Goal: Task Accomplishment & Management: Manage account settings

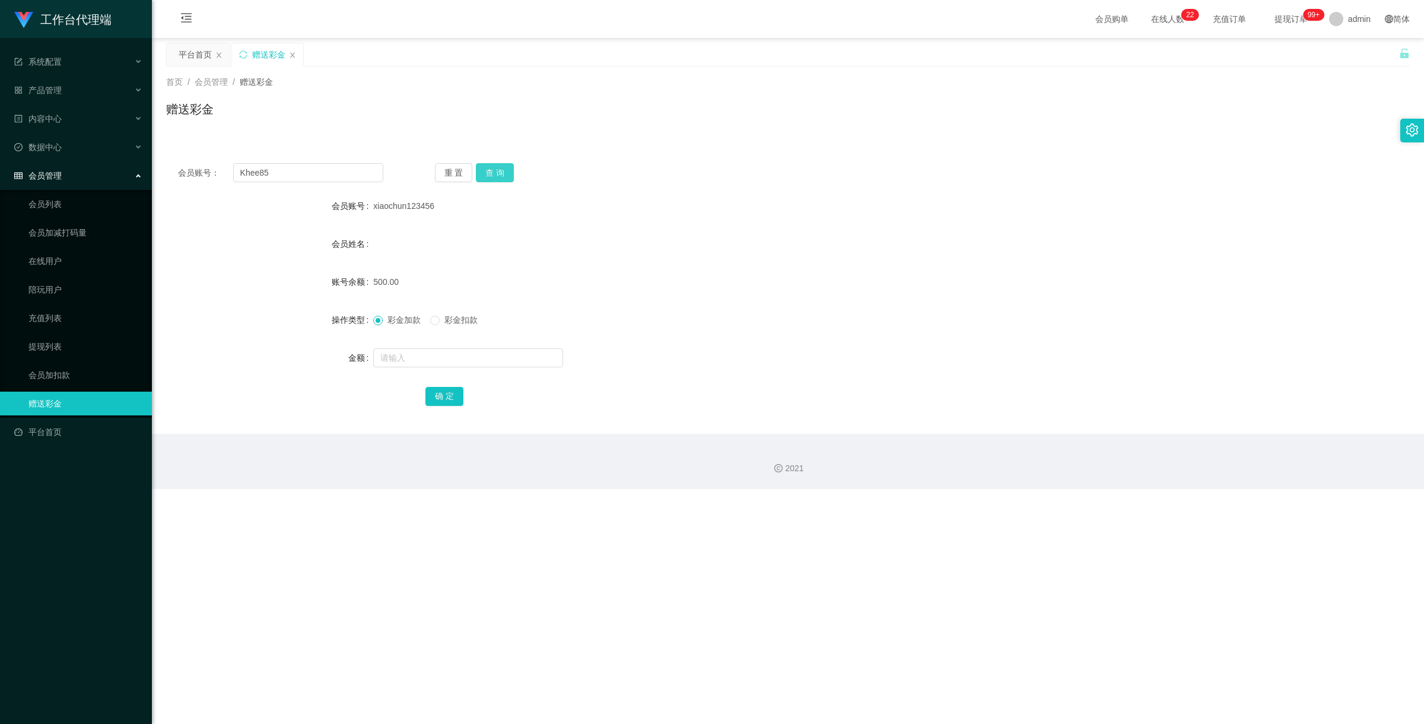
type input "Khee85"
click at [497, 167] on button "查 询" at bounding box center [495, 172] width 38 height 19
click at [401, 360] on input "text" at bounding box center [468, 357] width 190 height 19
type input "100"
drag, startPoint x: 434, startPoint y: 399, endPoint x: 506, endPoint y: 376, distance: 75.6
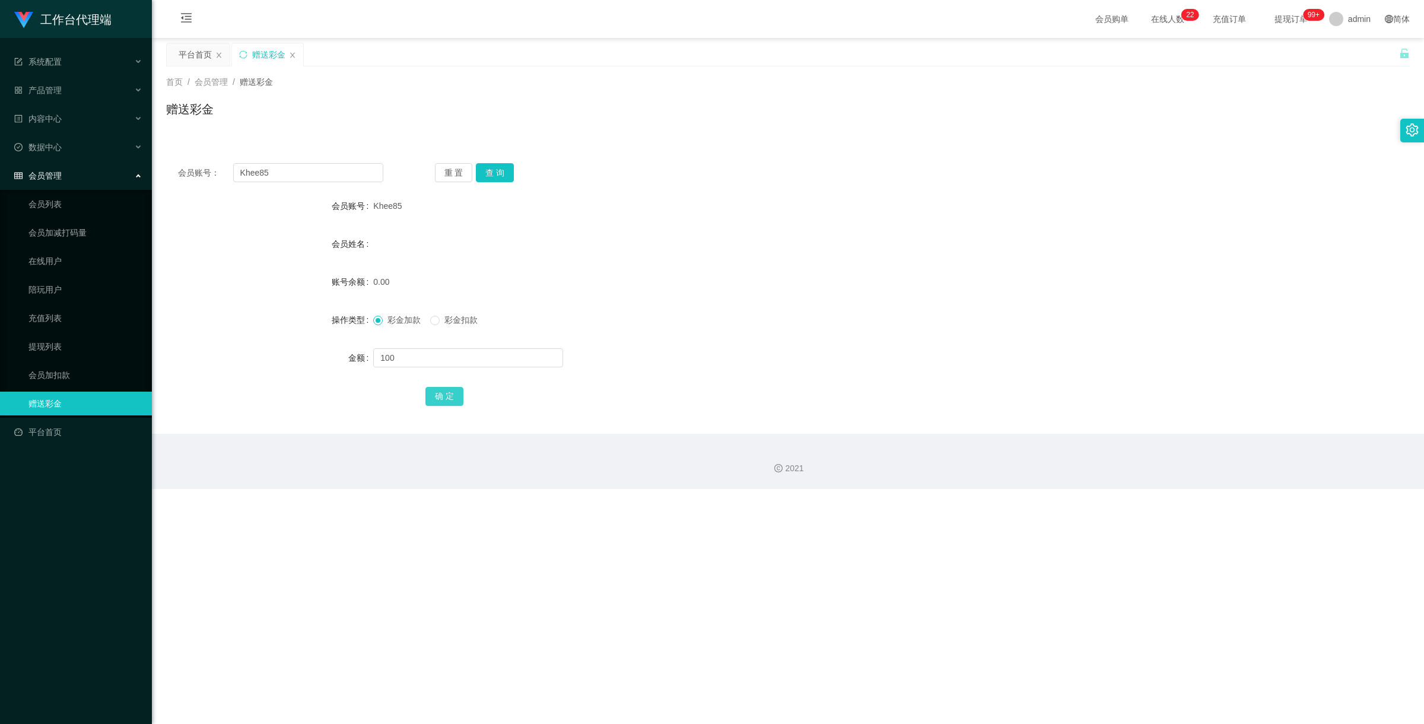
click at [434, 399] on button "确 定" at bounding box center [444, 396] width 38 height 19
drag, startPoint x: 285, startPoint y: 168, endPoint x: 271, endPoint y: 157, distance: 17.3
click at [238, 160] on div "会员账号： Khee85 重 置 查 询 会员账号 Khee85 会员姓名 账号余额 100.00 操作类型 彩金加款 彩金扣款 金额 确 定" at bounding box center [788, 292] width 1244 height 282
paste input "88567439"
type input "88567439"
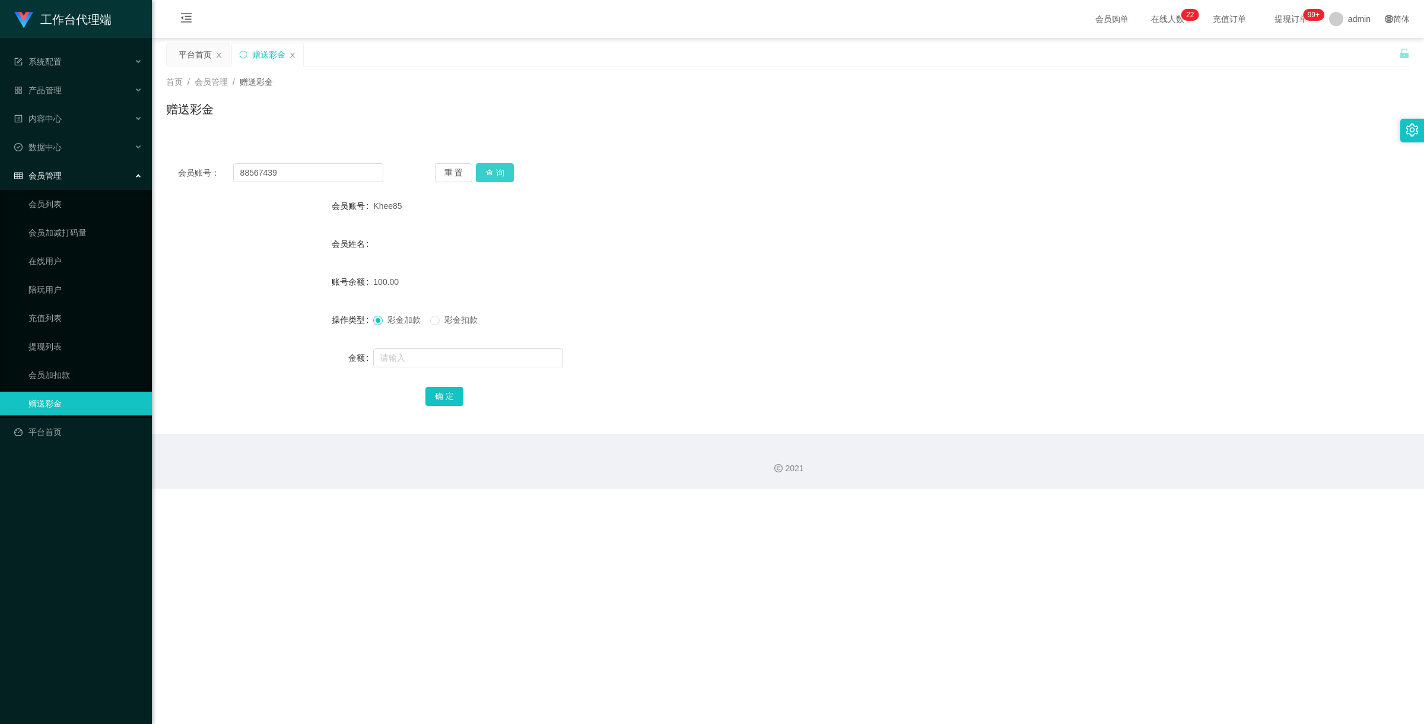
click at [492, 170] on button "查 询" at bounding box center [495, 172] width 38 height 19
click at [454, 353] on input "text" at bounding box center [468, 357] width 190 height 19
type input "100"
click at [448, 395] on button "确 定" at bounding box center [444, 396] width 38 height 19
drag, startPoint x: 297, startPoint y: 175, endPoint x: 170, endPoint y: 147, distance: 130.0
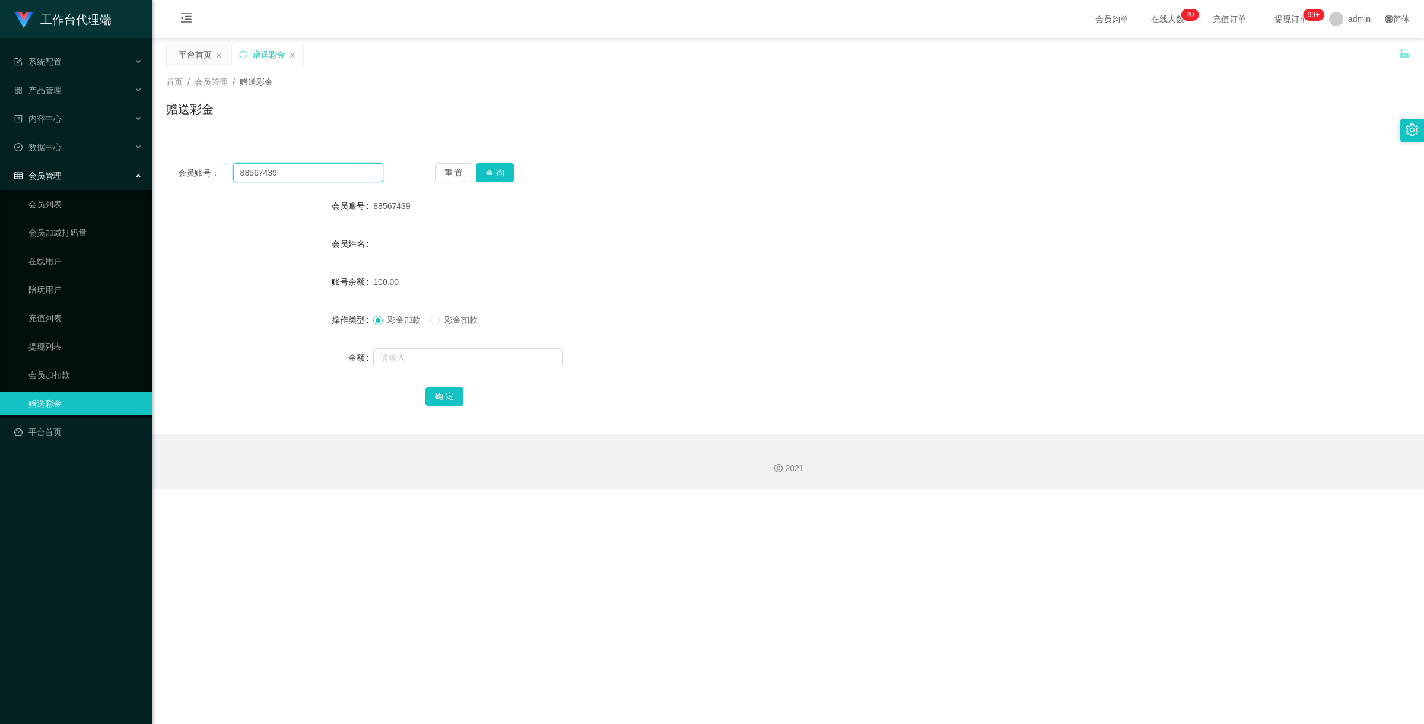
click at [170, 147] on div "会员账号： 88567439 重 置 查 询 会员账号 88567439 会员姓名 账号余额 100.00 操作类型 彩金加款 彩金扣款 金额 确 定" at bounding box center [788, 285] width 1244 height 297
paste input "1619638"
type input "81619638"
drag, startPoint x: 497, startPoint y: 165, endPoint x: 503, endPoint y: 172, distance: 9.3
click at [497, 165] on button "查 询" at bounding box center [495, 172] width 38 height 19
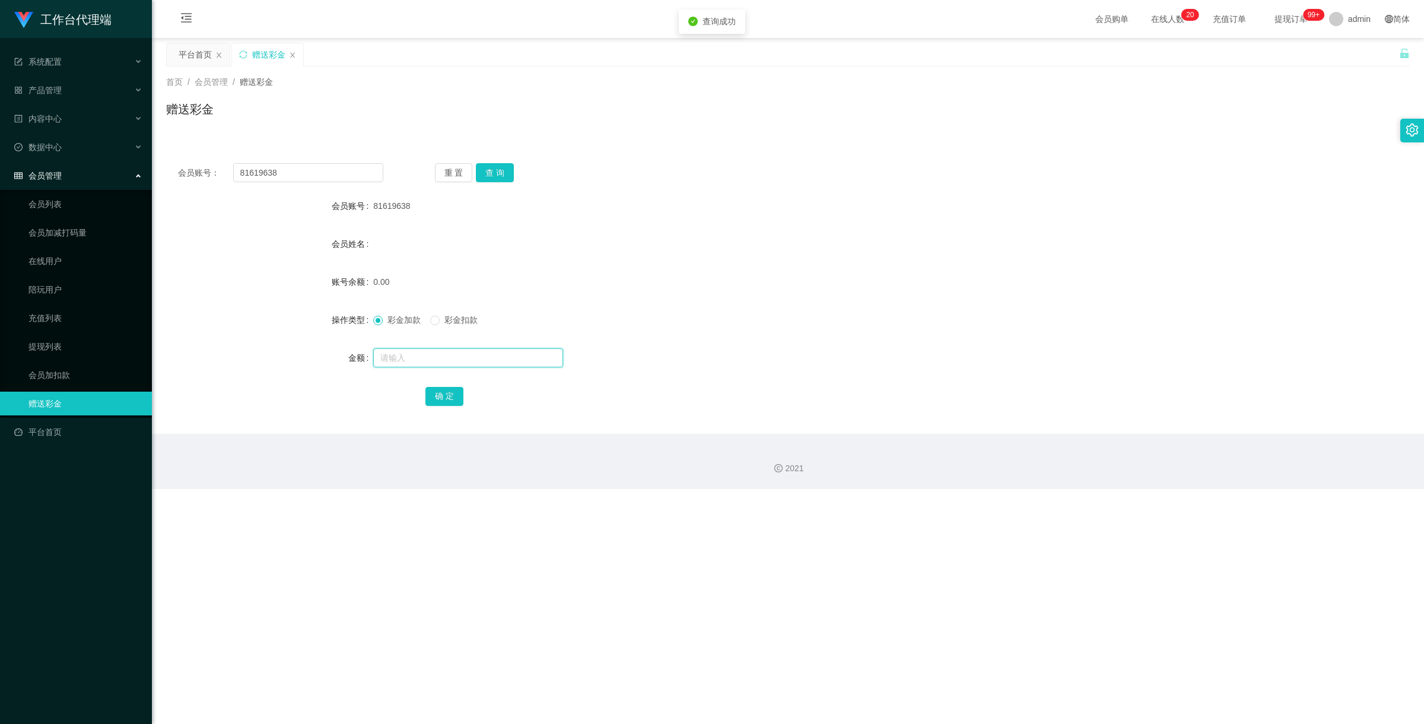
click at [416, 357] on input "text" at bounding box center [468, 357] width 190 height 19
type input "100"
click at [460, 402] on button "确 定" at bounding box center [444, 396] width 38 height 19
drag, startPoint x: 307, startPoint y: 170, endPoint x: 170, endPoint y: 147, distance: 139.6
click at [170, 147] on div "会员账号： 81619638 重 置 查 询 会员账号 81619638 会员姓名 账号余额 100.00 操作类型 彩金加款 彩金扣款 金额 确 定" at bounding box center [788, 285] width 1244 height 297
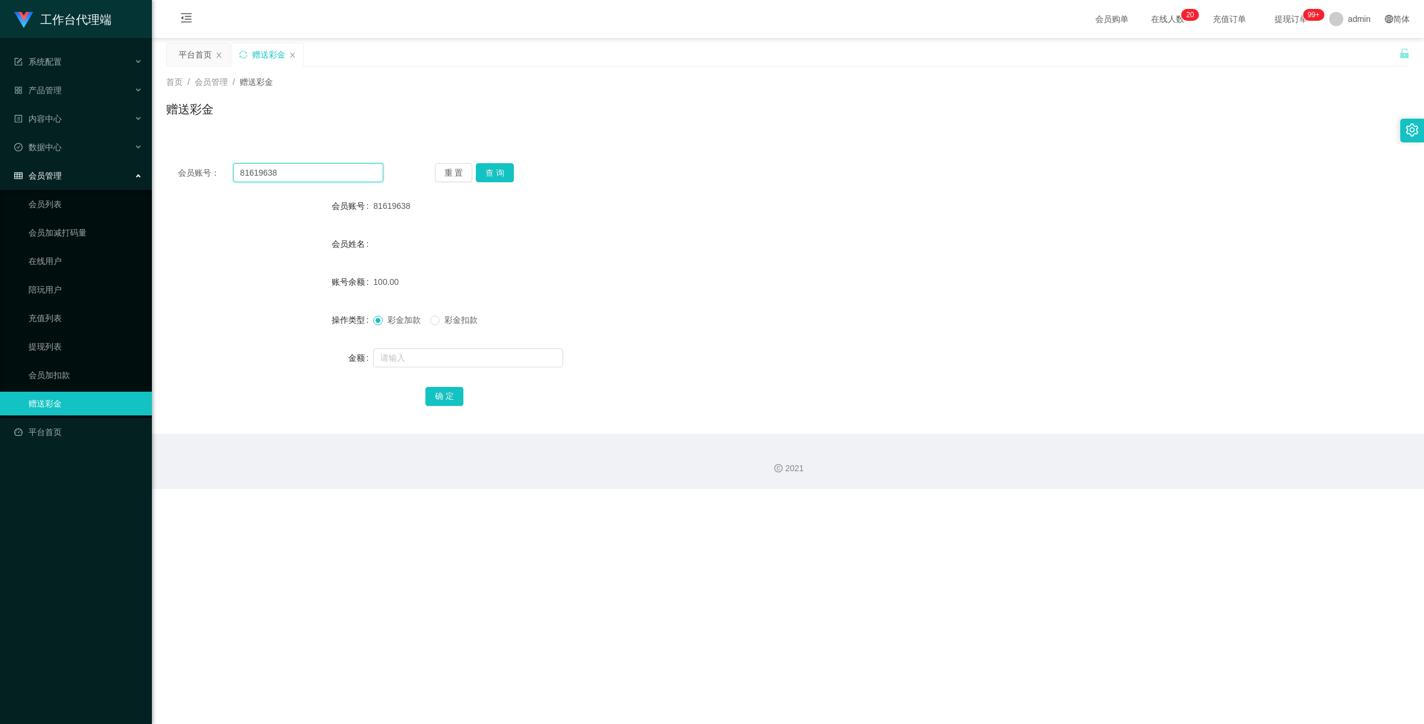
paste input "8567439"
click at [494, 170] on button "查 询" at bounding box center [495, 172] width 38 height 19
drag, startPoint x: 288, startPoint y: 173, endPoint x: 158, endPoint y: 154, distance: 130.7
click at [161, 155] on main "关闭左侧 关闭右侧 关闭其它 刷新页面 平台首页 赠送彩金 首页 / 会员管理 / 赠送彩金 / 赠送彩金 会员账号： 88567439 重 置 查 询 会员…" at bounding box center [788, 236] width 1272 height 396
paste input "9988998"
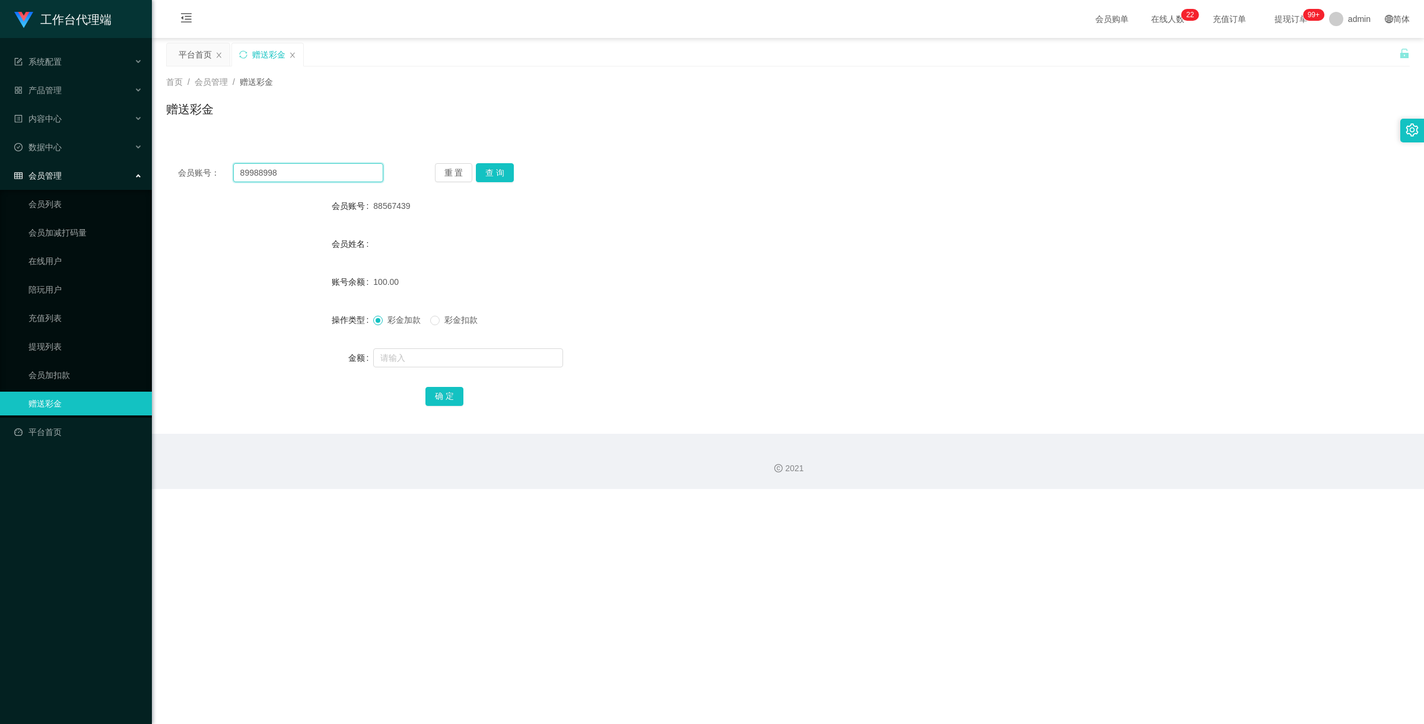
type input "89988998"
click at [513, 168] on div "重 置 查 询" at bounding box center [537, 172] width 205 height 19
click at [508, 171] on button "查 询" at bounding box center [495, 172] width 38 height 19
click at [418, 357] on input "text" at bounding box center [468, 357] width 190 height 19
type input "100"
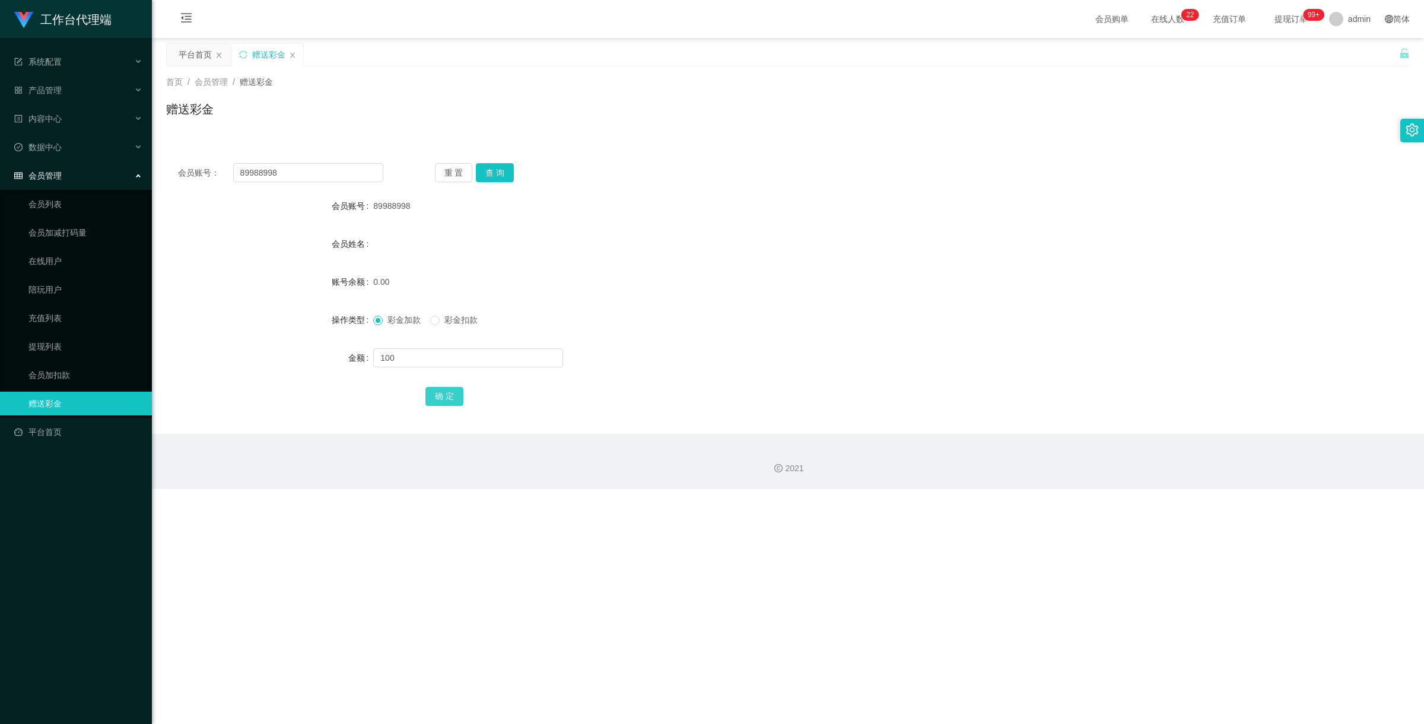
click at [442, 390] on button "确 定" at bounding box center [444, 396] width 38 height 19
drag, startPoint x: 288, startPoint y: 178, endPoint x: 170, endPoint y: 156, distance: 120.1
click at [177, 155] on div "会员账号： 89988998 重 置 查 询 会员账号 89988998 会员姓名 账号余额 100.00 操作类型 彩金加款 彩金扣款 金额 确 定" at bounding box center [788, 292] width 1244 height 282
paste input "Khee85"
type input "Khee85"
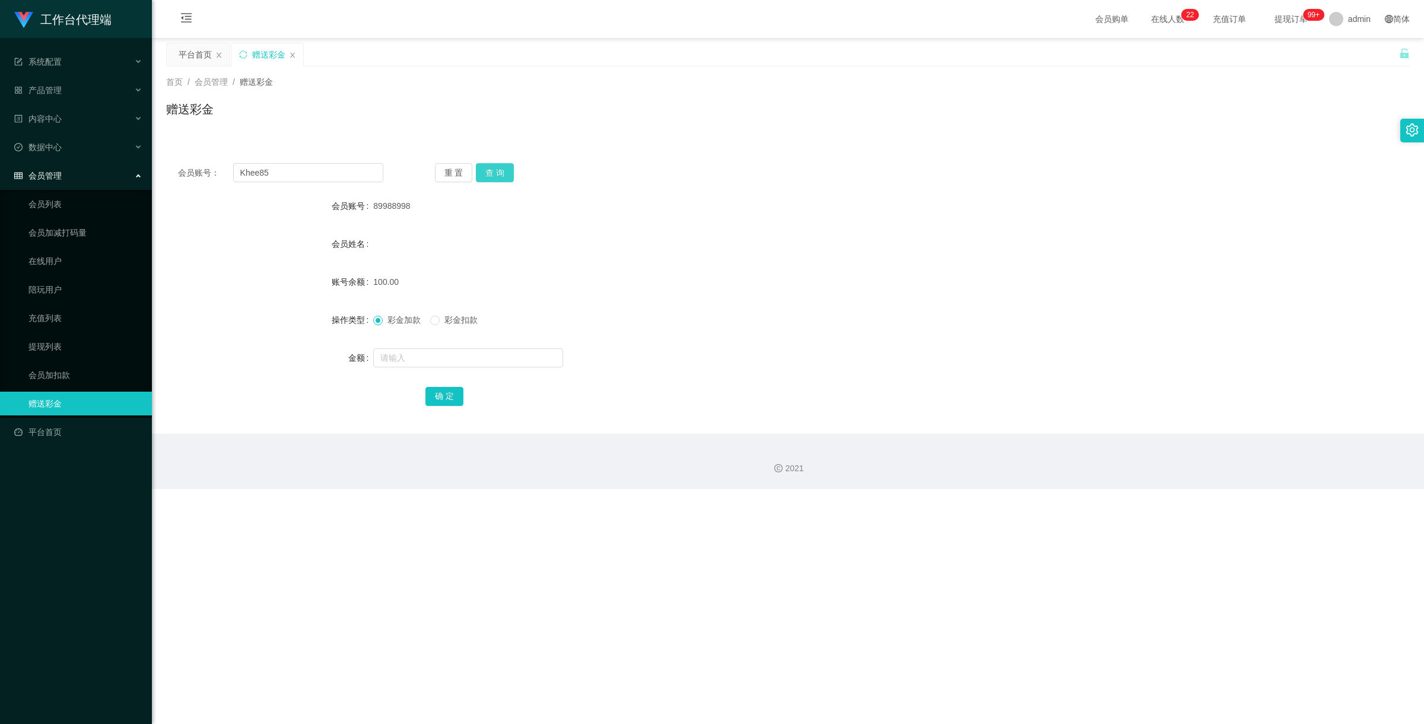
click at [501, 166] on button "查 询" at bounding box center [495, 172] width 38 height 19
click at [446, 315] on span "彩金扣款" at bounding box center [461, 319] width 43 height 9
click at [450, 355] on input "text" at bounding box center [468, 357] width 190 height 19
type input "150"
click at [449, 399] on button "确 定" at bounding box center [444, 396] width 38 height 19
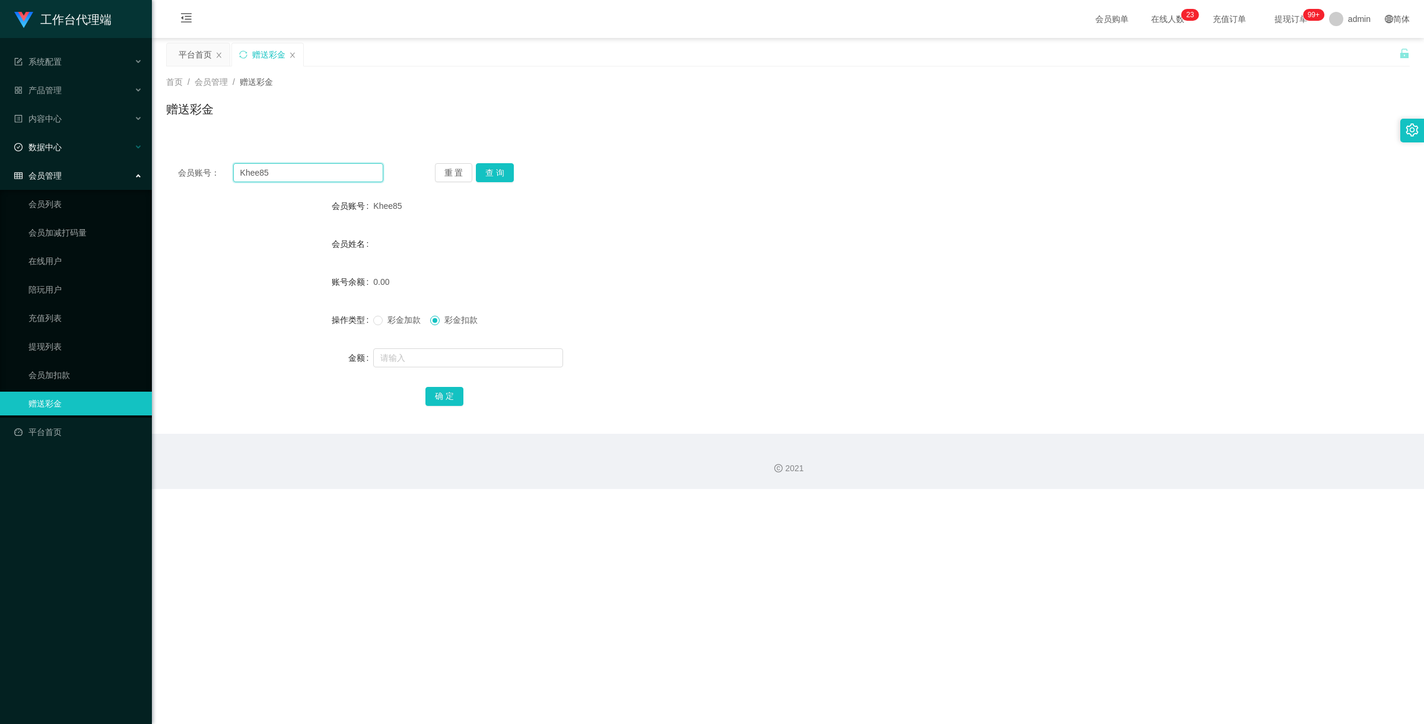
drag, startPoint x: 319, startPoint y: 166, endPoint x: 117, endPoint y: 145, distance: 203.4
click at [123, 147] on section "工作台代理端 系统配置 产品管理 内容中心 数据中心 会员管理 会员列表 会员加减打码量 在线用户 陪玩用户 充值列表 提现列表 会员加扣款 赠送彩金 平台首…" at bounding box center [712, 244] width 1424 height 489
paste input "jiewei1234"
type input "jiewei12345"
click at [494, 168] on button "查 询" at bounding box center [495, 172] width 38 height 19
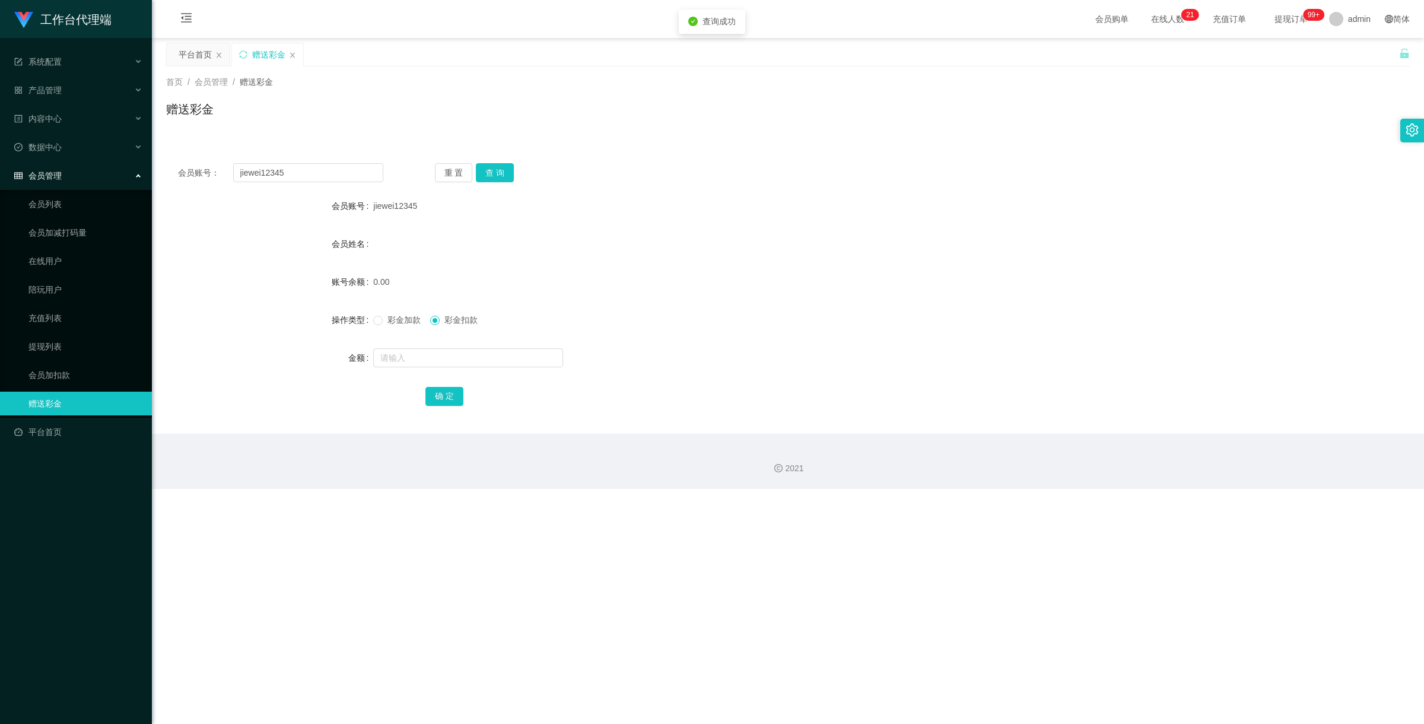
click at [384, 317] on span "彩金加款" at bounding box center [404, 319] width 43 height 9
click at [411, 343] on form "会员账号 jiewei12345 会员姓名 账号余额 0.00 操作类型 彩金加款 彩金扣款 金额 确 定" at bounding box center [788, 301] width 1244 height 214
click at [414, 359] on input "text" at bounding box center [468, 357] width 190 height 19
type input "100"
drag, startPoint x: 446, startPoint y: 390, endPoint x: 616, endPoint y: 367, distance: 171.8
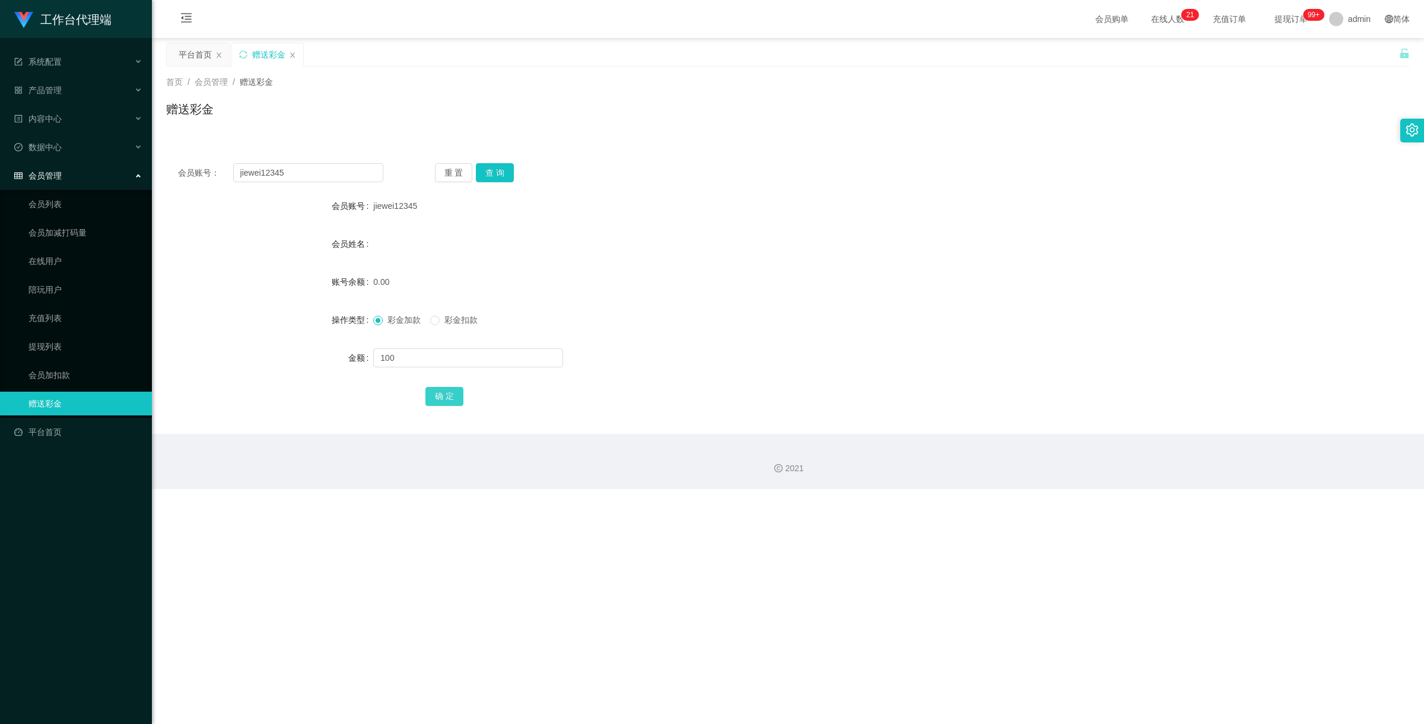
click at [446, 390] on button "确 定" at bounding box center [444, 396] width 38 height 19
drag, startPoint x: 291, startPoint y: 174, endPoint x: 202, endPoint y: 150, distance: 92.1
click at [183, 150] on div "会员账号： jiewei12345 重 置 查 询 会员账号 jiewei12345 会员姓名 账号余额 100.00 操作类型 彩金加款 彩金扣款 金额 确…" at bounding box center [788, 285] width 1244 height 297
paste input "89988998"
type input "89988998"
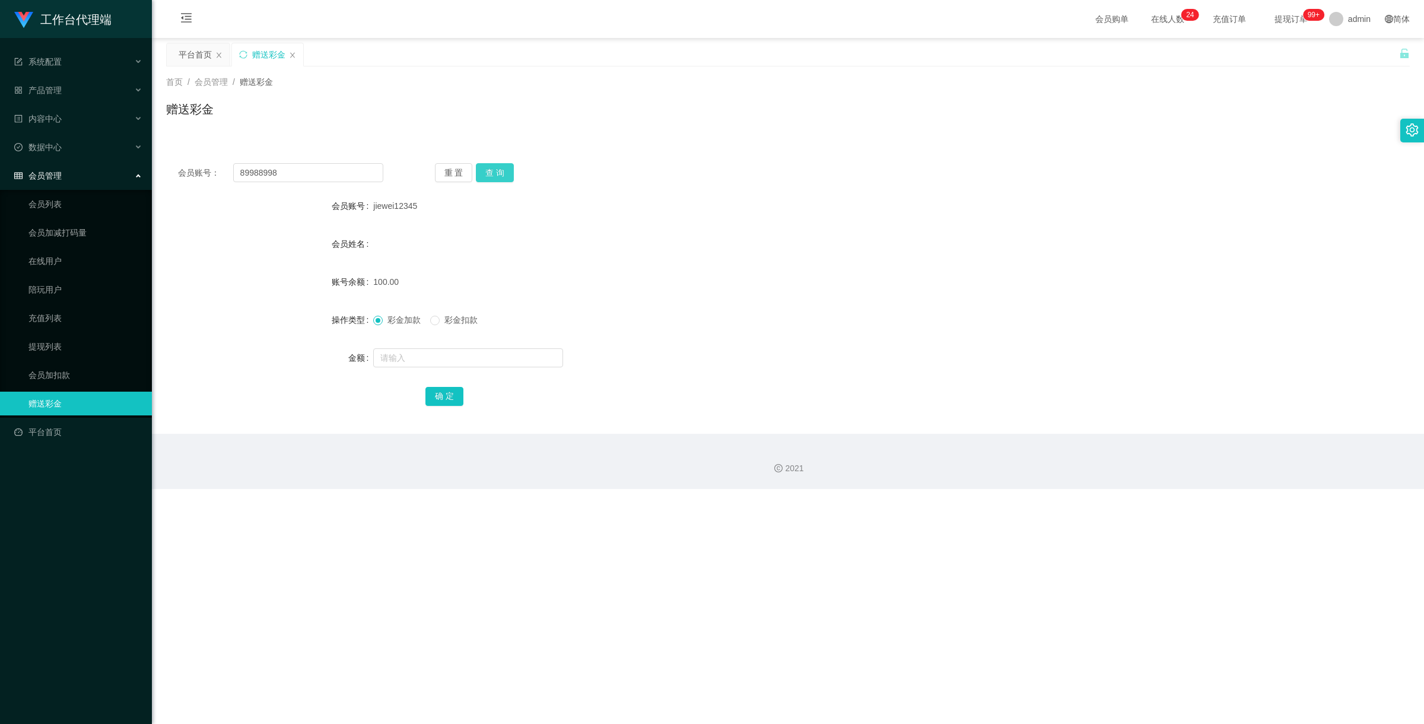
click at [497, 170] on button "查 询" at bounding box center [495, 172] width 38 height 19
click at [452, 356] on input "text" at bounding box center [468, 357] width 190 height 19
type input "150"
click at [449, 399] on button "确 定" at bounding box center [444, 396] width 38 height 19
drag, startPoint x: 267, startPoint y: 172, endPoint x: 113, endPoint y: 153, distance: 155.4
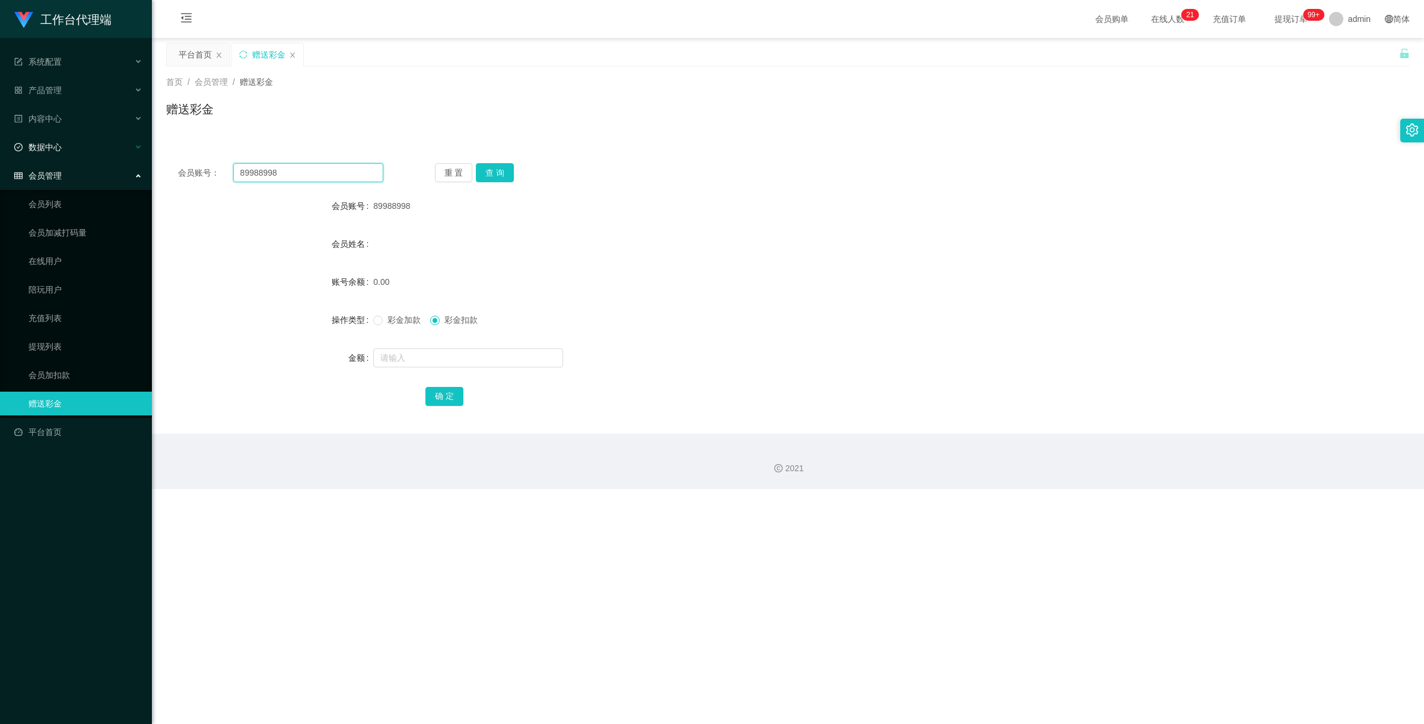
click at [113, 153] on section "工作台代理端 系统配置 产品管理 内容中心 数据中心 会员管理 会员列表 会员加减打码量 在线用户 陪玩用户 充值列表 提现列表 会员加扣款 赠送彩金 平台首…" at bounding box center [712, 244] width 1424 height 489
paste input "jiewei12345"
type input "jiewei12345"
drag, startPoint x: 494, startPoint y: 170, endPoint x: 469, endPoint y: 208, distance: 45.9
click at [495, 169] on button "查 询" at bounding box center [495, 172] width 38 height 19
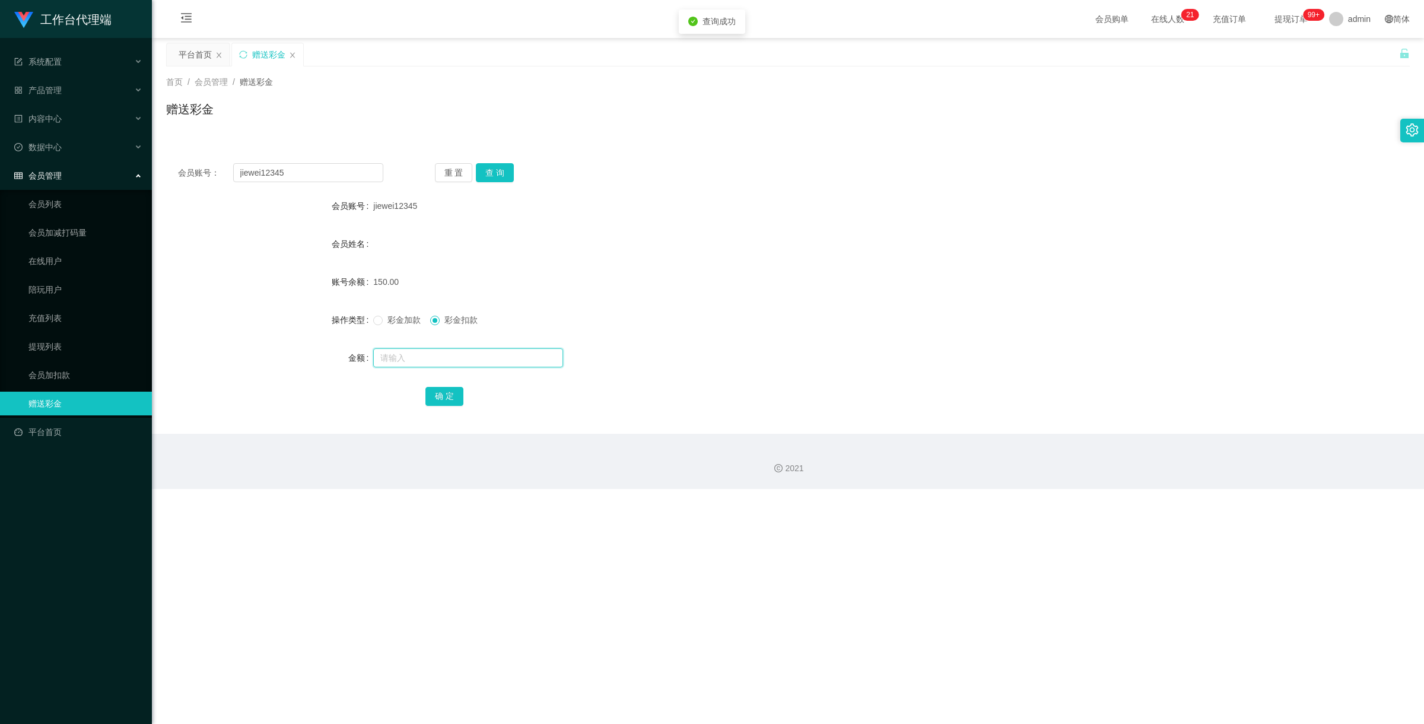
click at [436, 356] on input "text" at bounding box center [468, 357] width 190 height 19
type input "150"
drag, startPoint x: 449, startPoint y: 389, endPoint x: 759, endPoint y: 227, distance: 350.0
click at [449, 389] on button "确 定" at bounding box center [444, 396] width 38 height 19
click at [76, 90] on div "产品管理" at bounding box center [76, 90] width 152 height 24
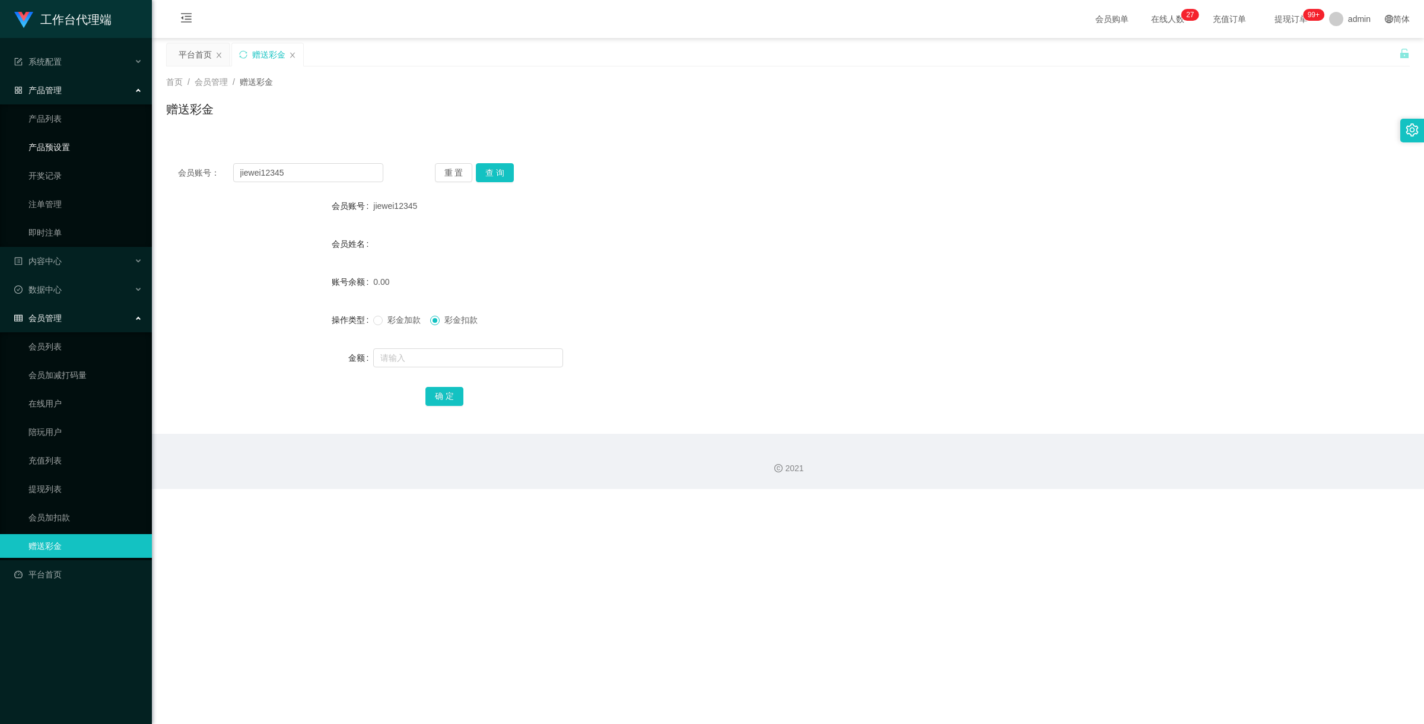
click at [90, 142] on link "产品预设置" at bounding box center [85, 147] width 114 height 24
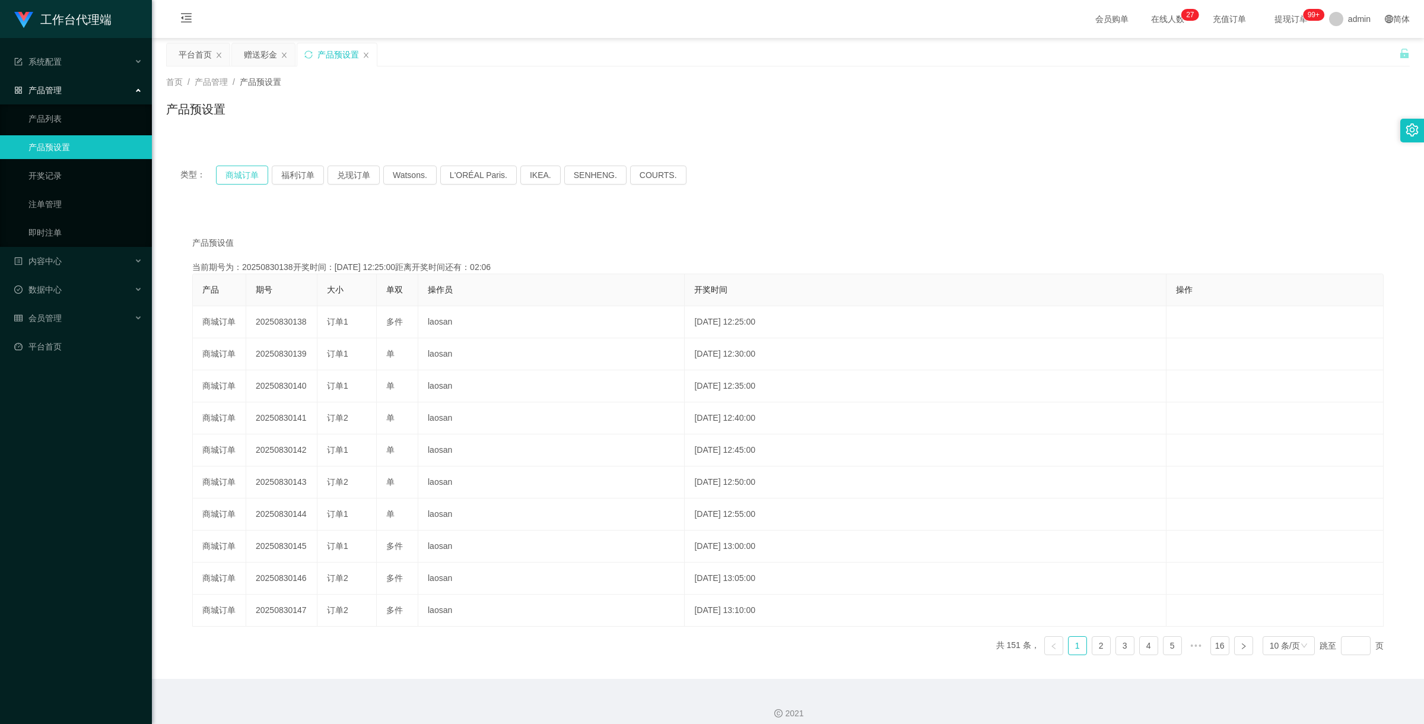
click at [244, 179] on button "商城订单" at bounding box center [242, 175] width 52 height 19
click at [90, 318] on div "会员管理" at bounding box center [76, 318] width 152 height 24
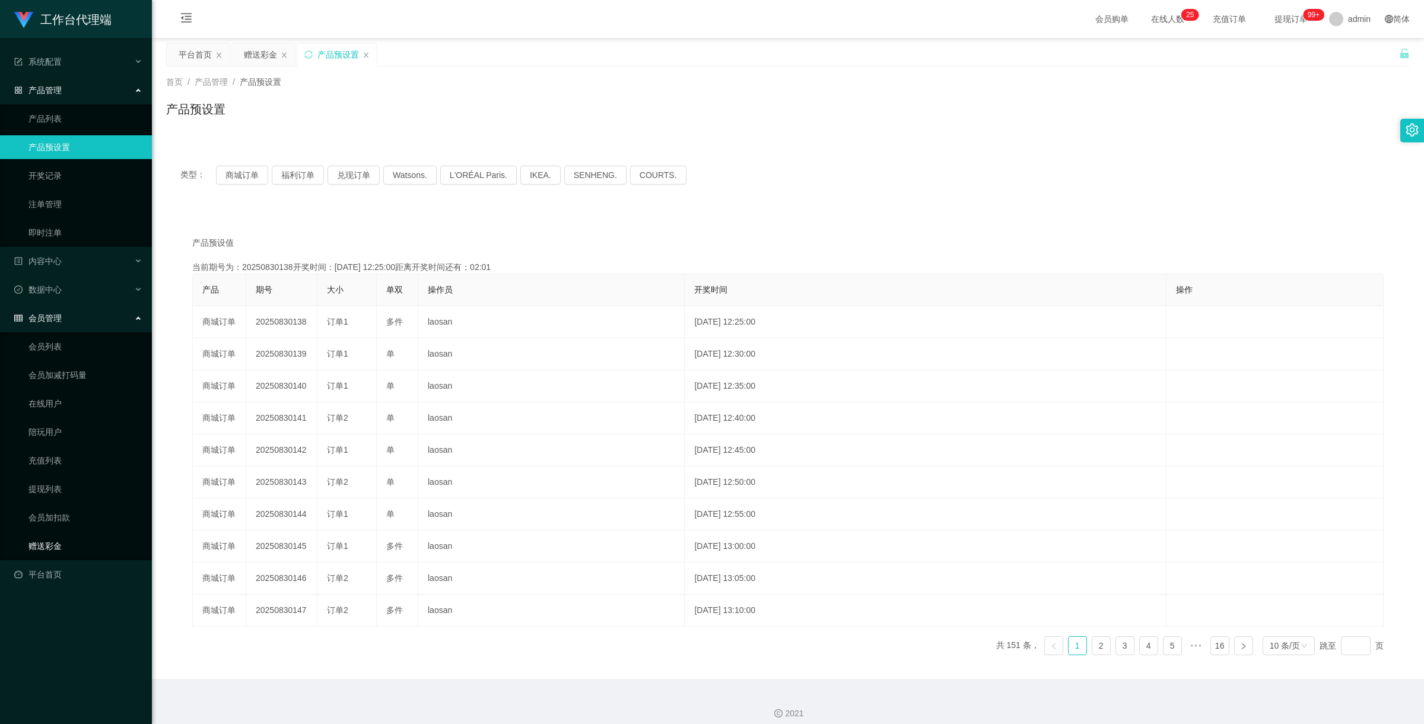
click at [71, 544] on link "赠送彩金" at bounding box center [85, 546] width 114 height 24
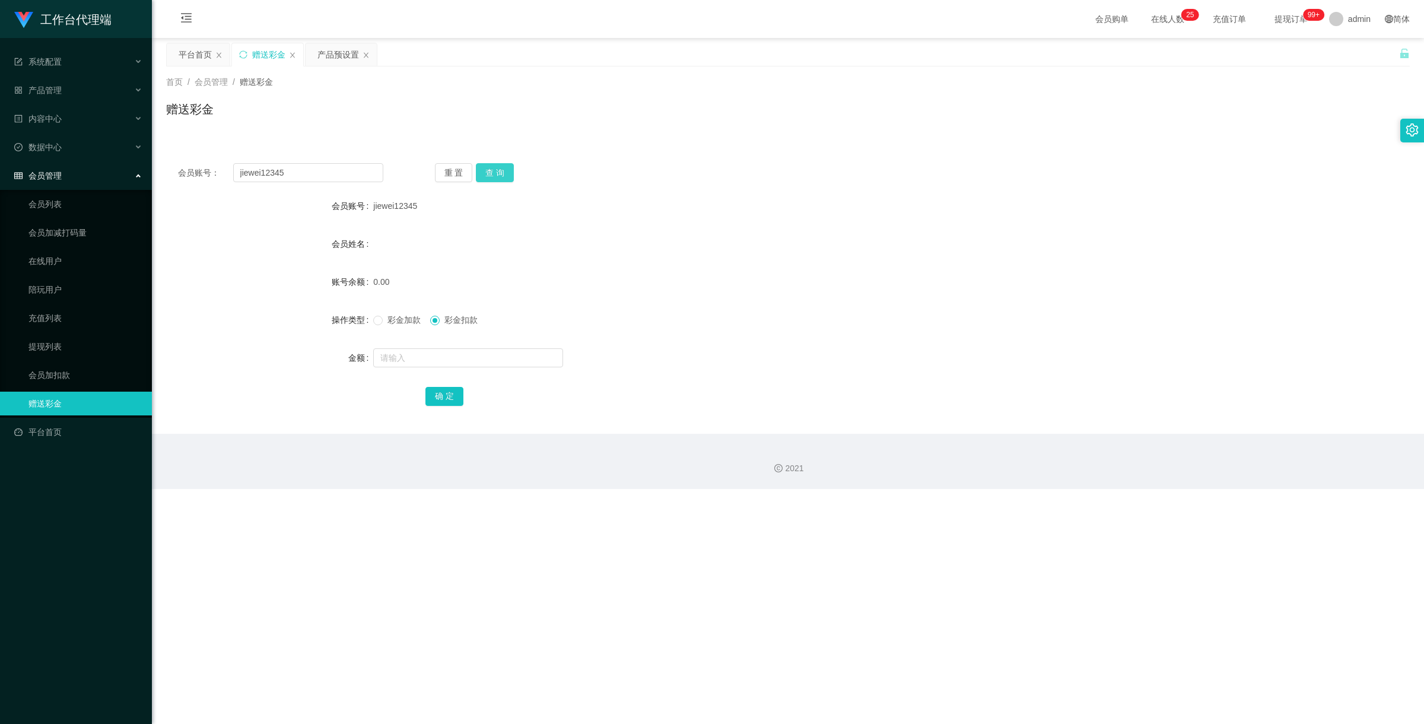
drag, startPoint x: 494, startPoint y: 181, endPoint x: 825, endPoint y: 129, distance: 334.6
click at [495, 180] on button "查 询" at bounding box center [495, 172] width 38 height 19
drag, startPoint x: 313, startPoint y: 175, endPoint x: 215, endPoint y: 156, distance: 99.7
click at [215, 156] on div "会员账号： jiewei12345 重 置 查 询 会员账号 jiewei12345 会员姓名 账号余额 0.00 操作类型 彩金加款 彩金扣款 金额 确 定" at bounding box center [788, 292] width 1244 height 282
paste input "81619638"
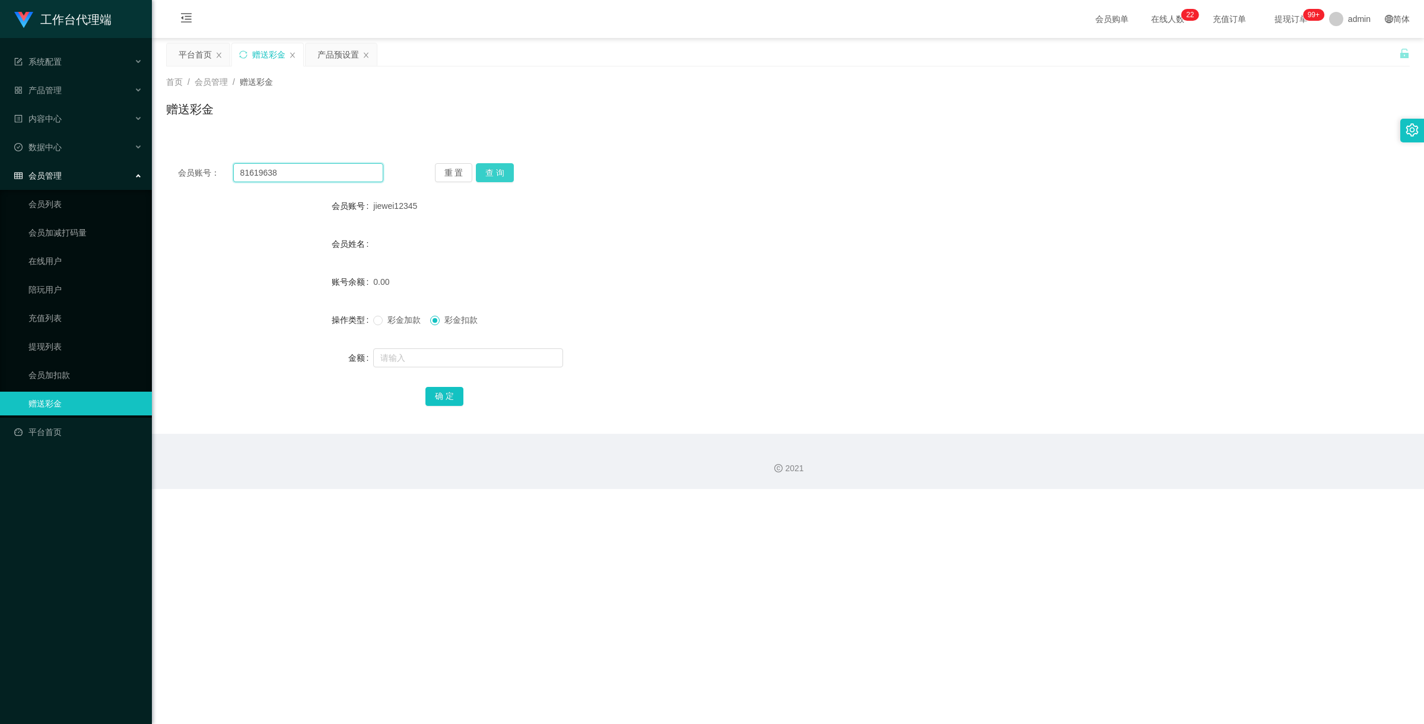
type input "81619638"
click at [488, 164] on button "查 询" at bounding box center [495, 172] width 38 height 19
click at [58, 378] on link "会员加扣款" at bounding box center [85, 375] width 114 height 24
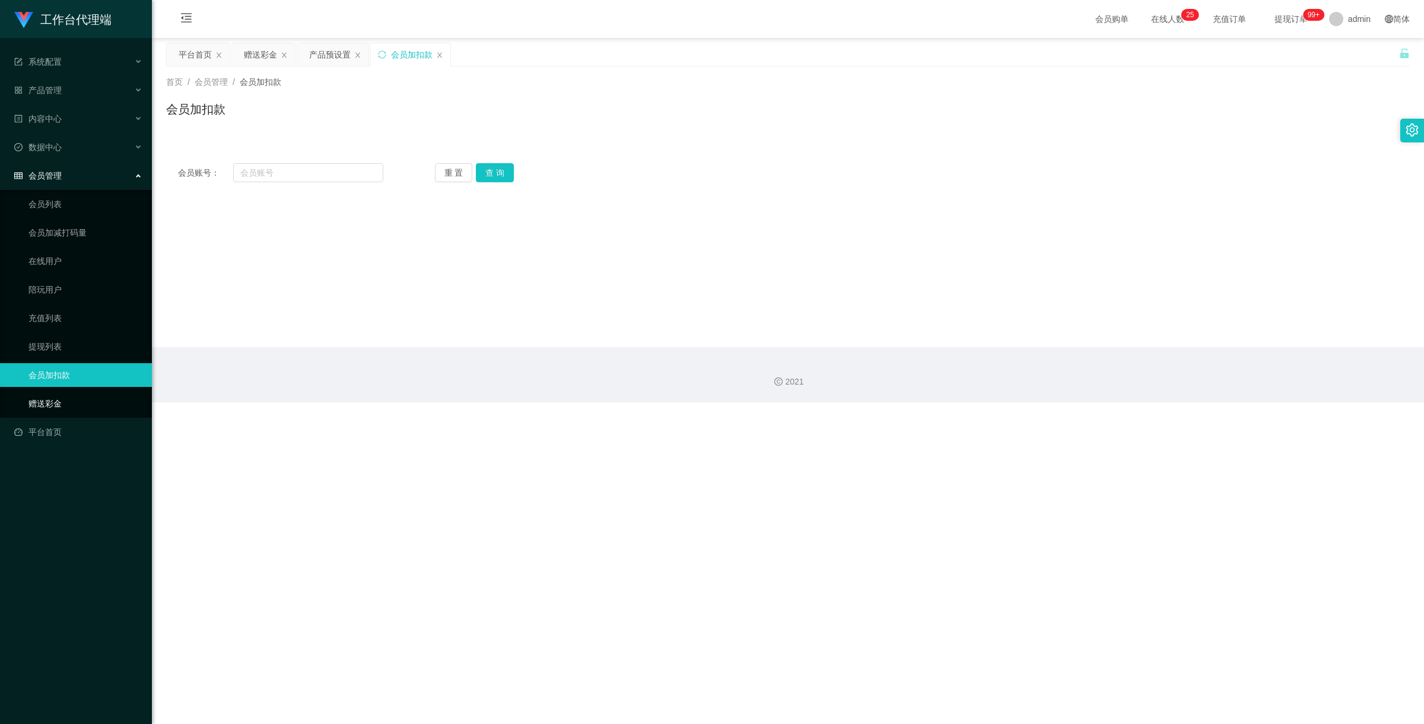
click at [94, 401] on link "赠送彩金" at bounding box center [85, 404] width 114 height 24
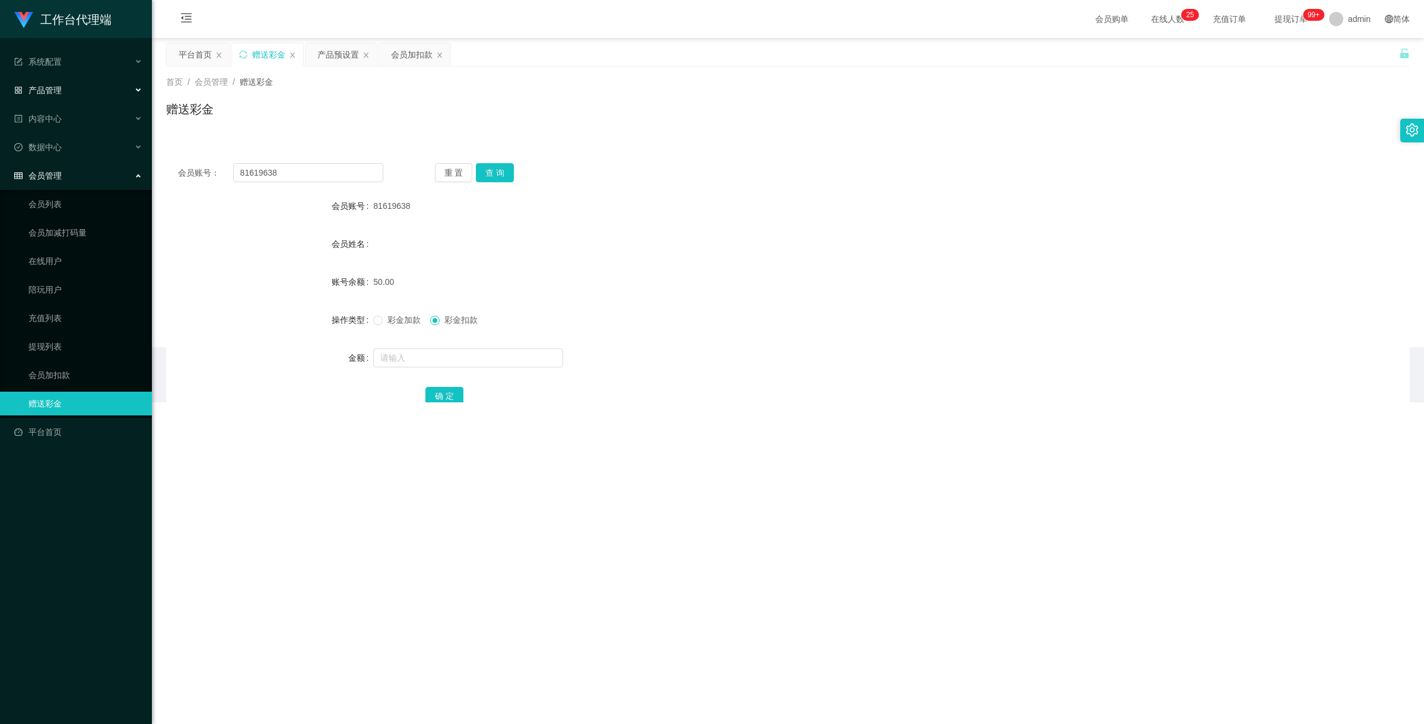
click at [80, 81] on div "产品管理" at bounding box center [76, 90] width 152 height 24
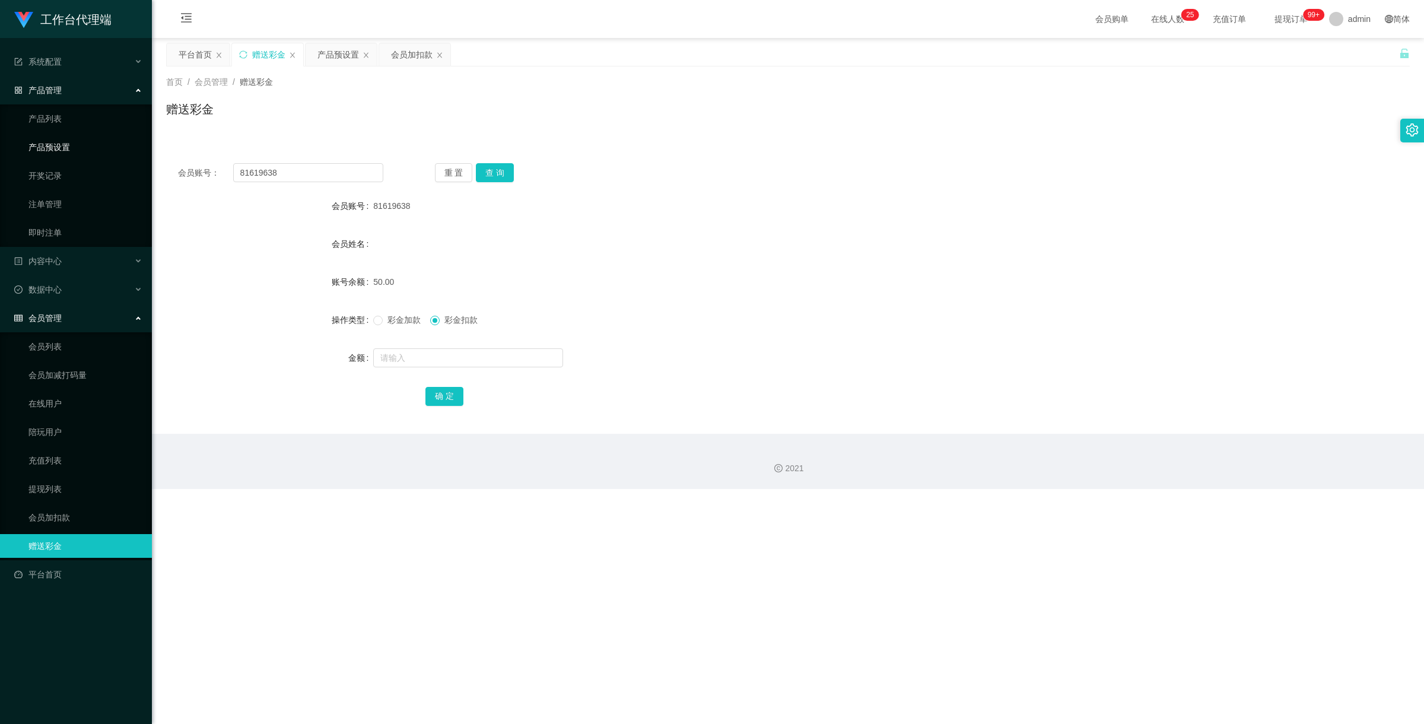
click at [90, 150] on link "产品预设置" at bounding box center [85, 147] width 114 height 24
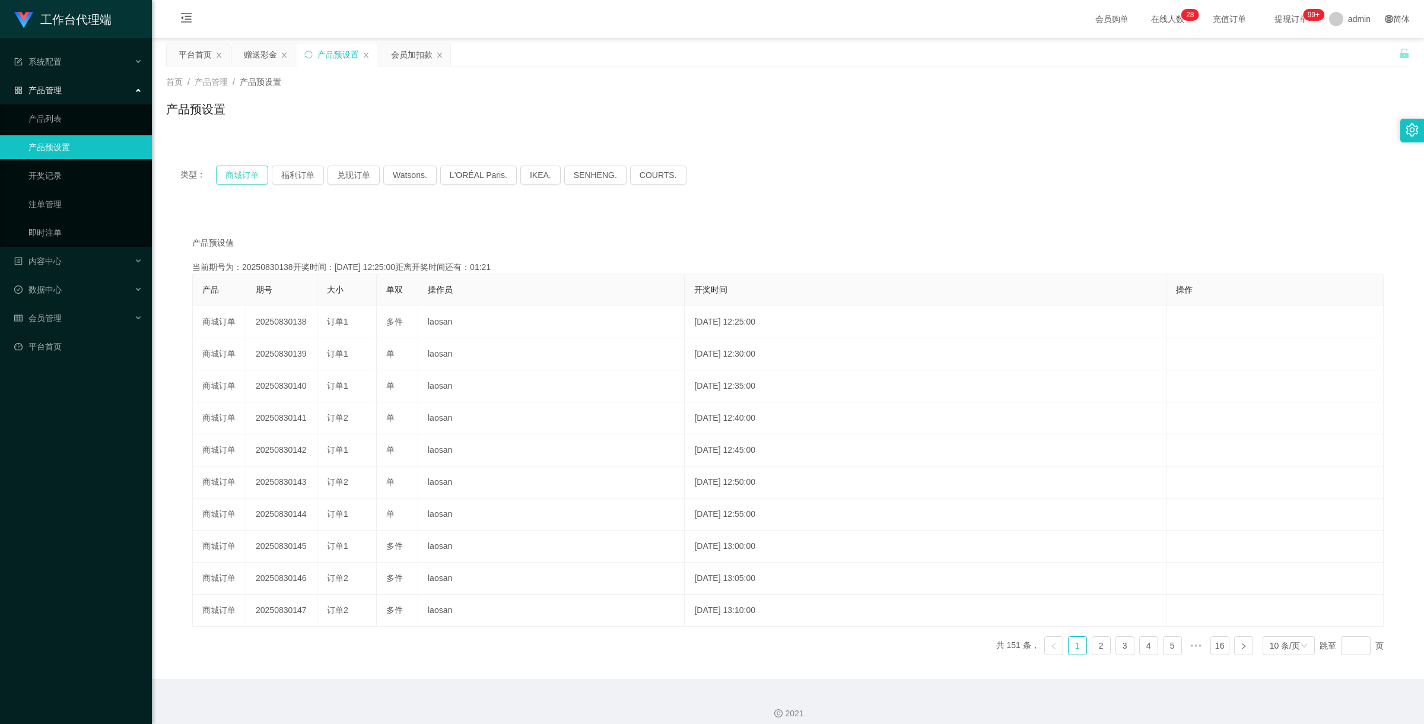
click at [253, 174] on button "商城订单" at bounding box center [242, 175] width 52 height 19
click at [241, 176] on button "商城订单" at bounding box center [242, 175] width 52 height 19
click at [276, 176] on button "福利订单" at bounding box center [298, 175] width 52 height 19
click at [256, 171] on button "商城订单" at bounding box center [242, 175] width 52 height 19
click at [61, 325] on div "会员管理" at bounding box center [76, 318] width 152 height 24
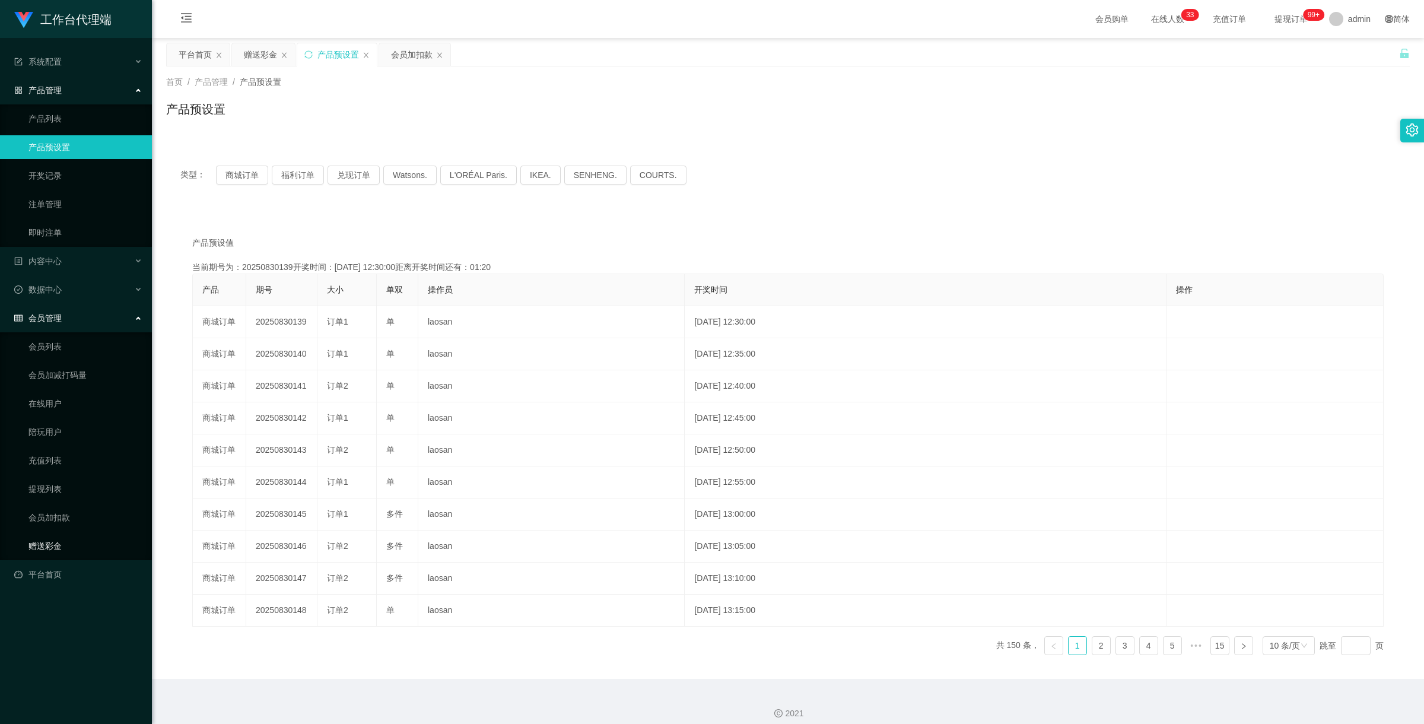
drag, startPoint x: 65, startPoint y: 549, endPoint x: 77, endPoint y: 537, distance: 17.2
click at [65, 549] on link "赠送彩金" at bounding box center [85, 546] width 114 height 24
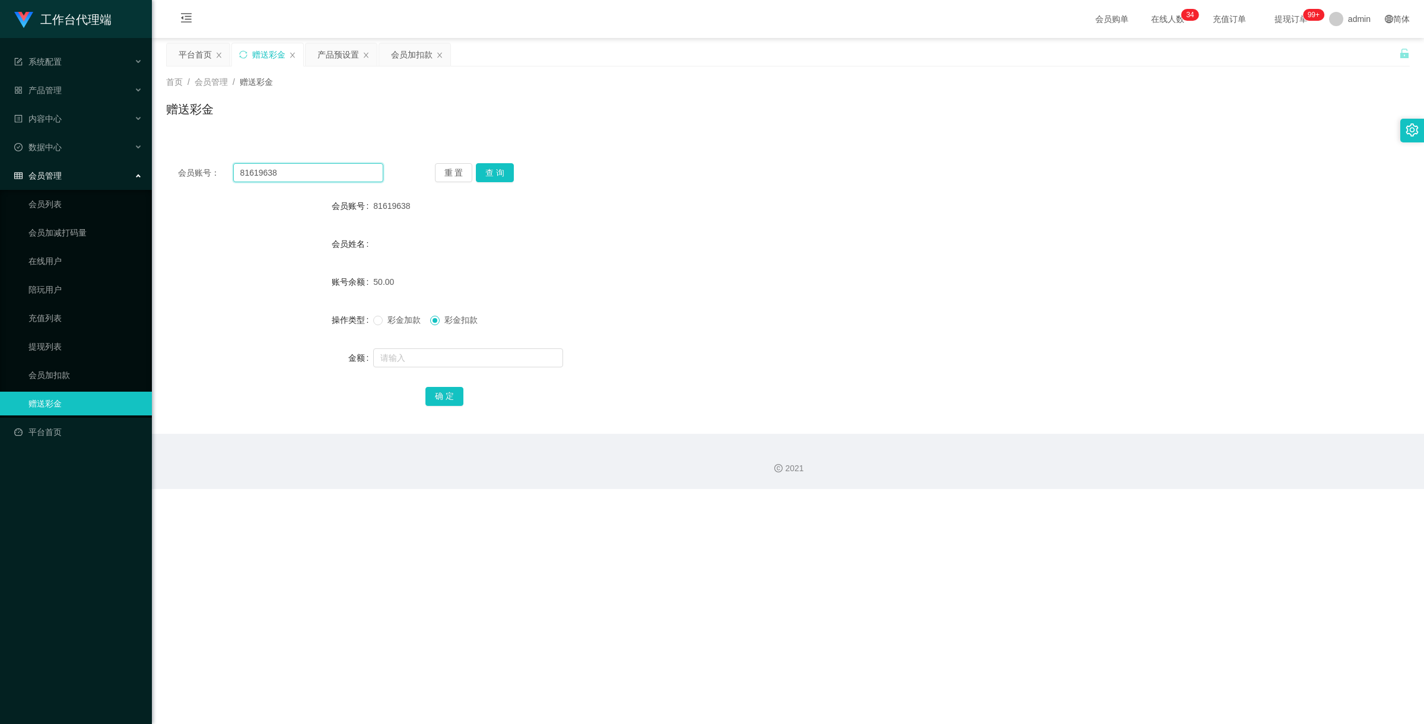
drag, startPoint x: 288, startPoint y: 176, endPoint x: 171, endPoint y: 149, distance: 120.0
click at [170, 150] on div "会员账号： 81619638 重 置 查 询 会员账号 81619638 会员姓名 账号余额 50.00 操作类型 彩金加款 彩金扣款 金额 确 定" at bounding box center [788, 285] width 1244 height 297
paste input "Darkx"
type input "Darkx"
click at [491, 164] on button "查 询" at bounding box center [495, 172] width 38 height 19
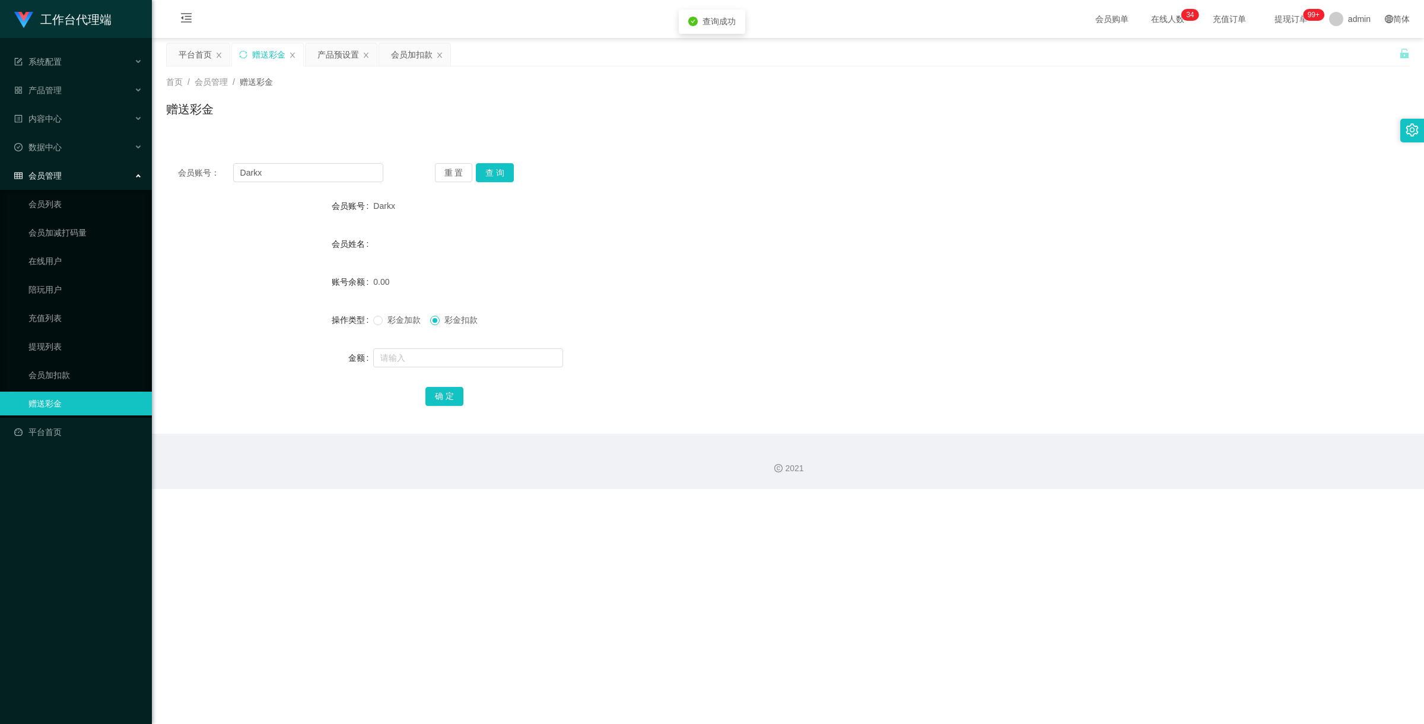
click at [387, 316] on span "彩金加款" at bounding box center [404, 319] width 43 height 9
click at [417, 348] on input "text" at bounding box center [468, 357] width 190 height 19
type input "100"
drag, startPoint x: 429, startPoint y: 399, endPoint x: 438, endPoint y: 401, distance: 9.2
click at [429, 399] on button "确 定" at bounding box center [444, 396] width 38 height 19
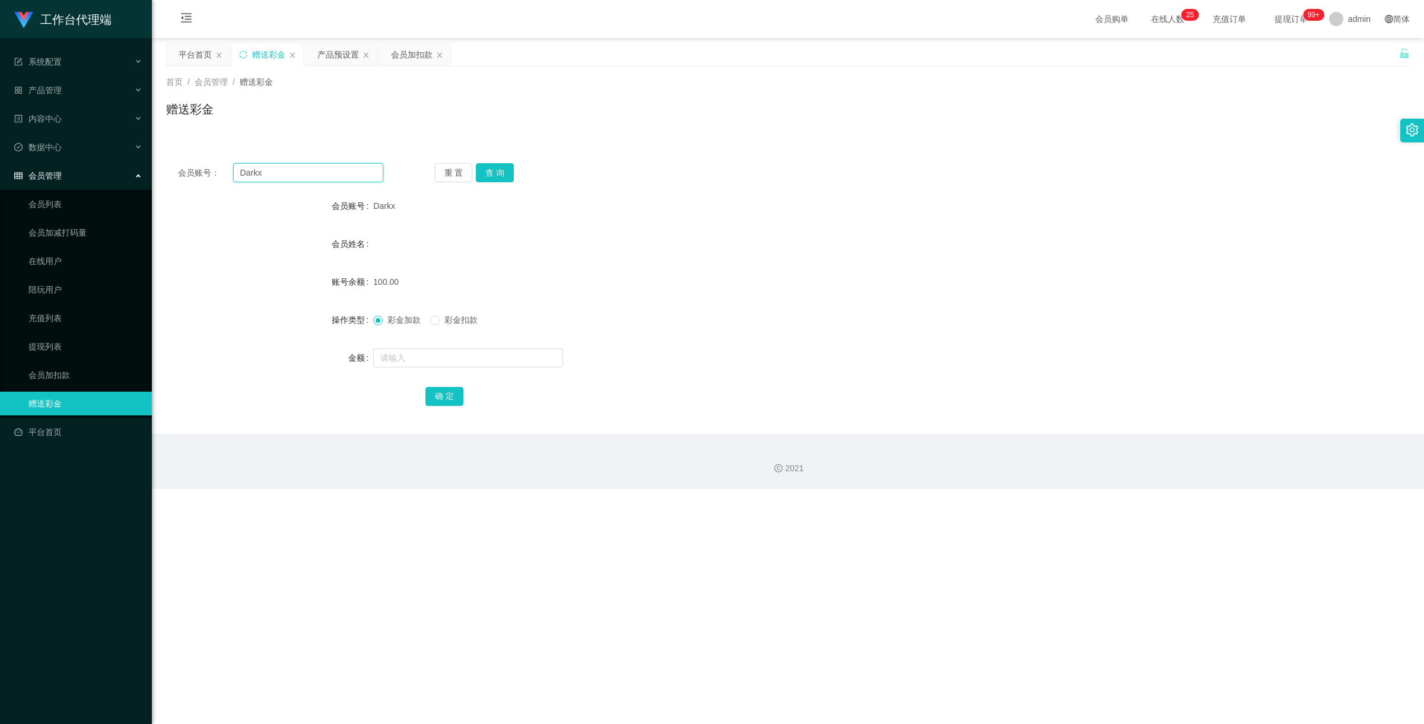
drag, startPoint x: 262, startPoint y: 160, endPoint x: 220, endPoint y: 147, distance: 44.3
click at [220, 147] on div "会员账号： Darkx 重 置 查 询 会员账号 Darkx 会员姓名 账号余额 100.00 操作类型 彩金加款 彩金扣款 金额 确 定" at bounding box center [788, 285] width 1244 height 297
paste input "81619638"
type input "81619638"
click at [492, 175] on button "查 询" at bounding box center [495, 172] width 38 height 19
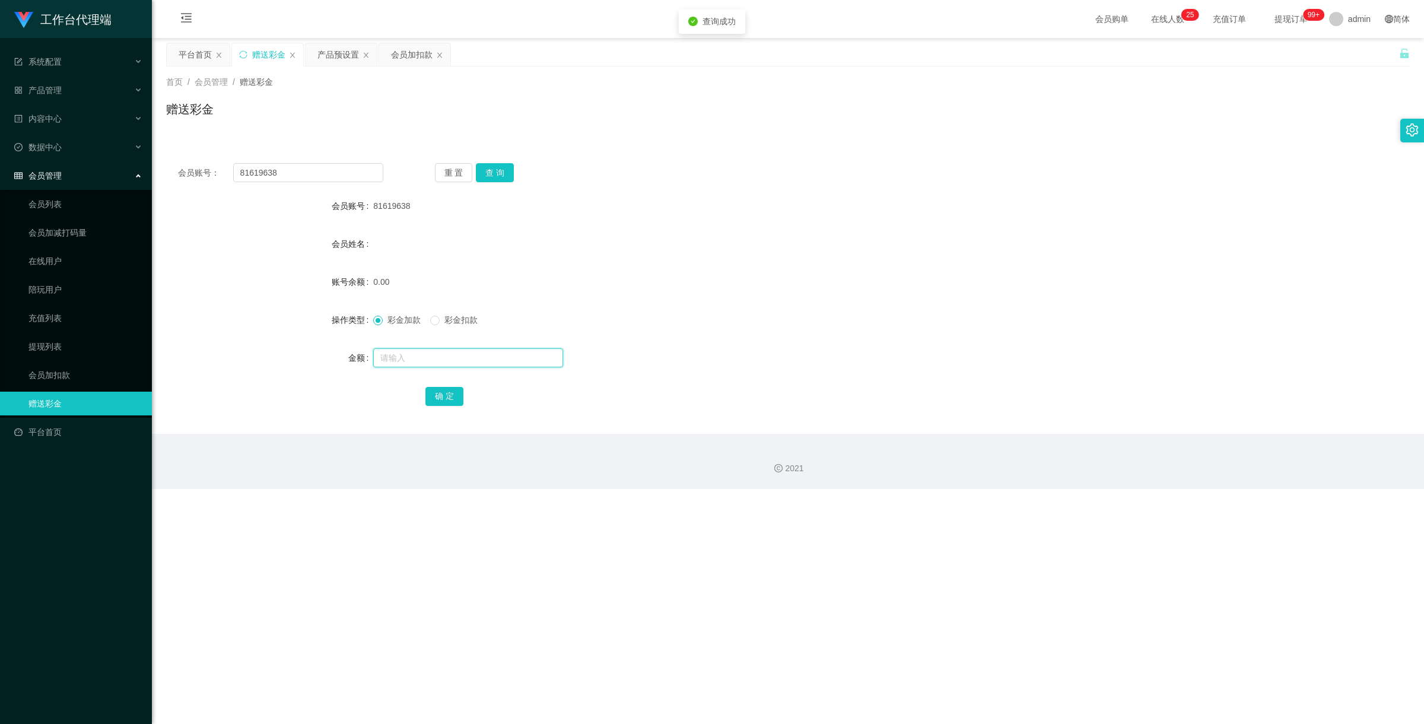
click at [453, 359] on input "text" at bounding box center [468, 357] width 190 height 19
type input "150"
click at [448, 396] on button "确 定" at bounding box center [444, 396] width 38 height 19
click at [217, 158] on div "会员账号： 81619638 重 置 查 询 会员账号 81619638 会员姓名 账号余额 150.00 操作类型 彩金加款 彩金扣款 金额 确 定" at bounding box center [788, 292] width 1244 height 282
paste input "Darkx"
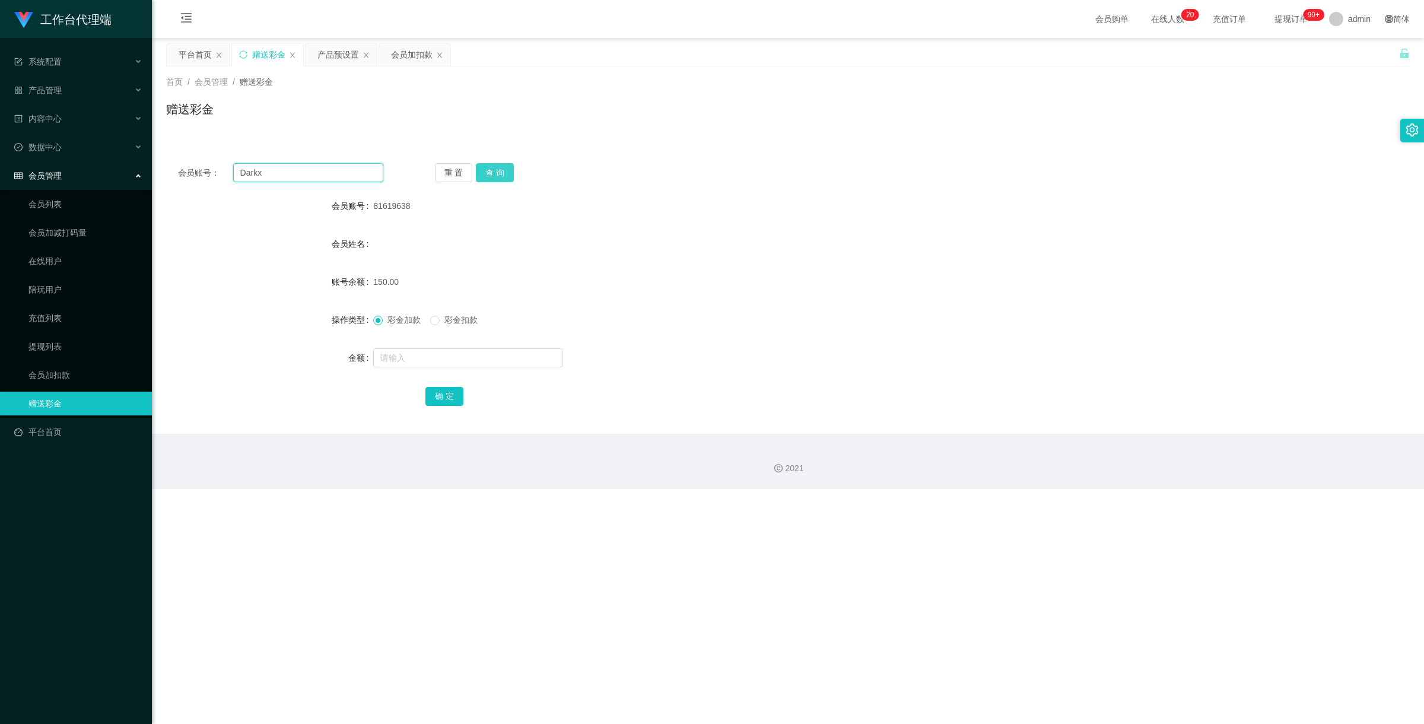
type input "Darkx"
click at [491, 167] on button "查 询" at bounding box center [495, 172] width 38 height 19
click at [479, 362] on input "text" at bounding box center [468, 357] width 190 height 19
click at [458, 319] on span "彩金扣款" at bounding box center [461, 319] width 43 height 9
click at [466, 354] on input "text" at bounding box center [468, 357] width 190 height 19
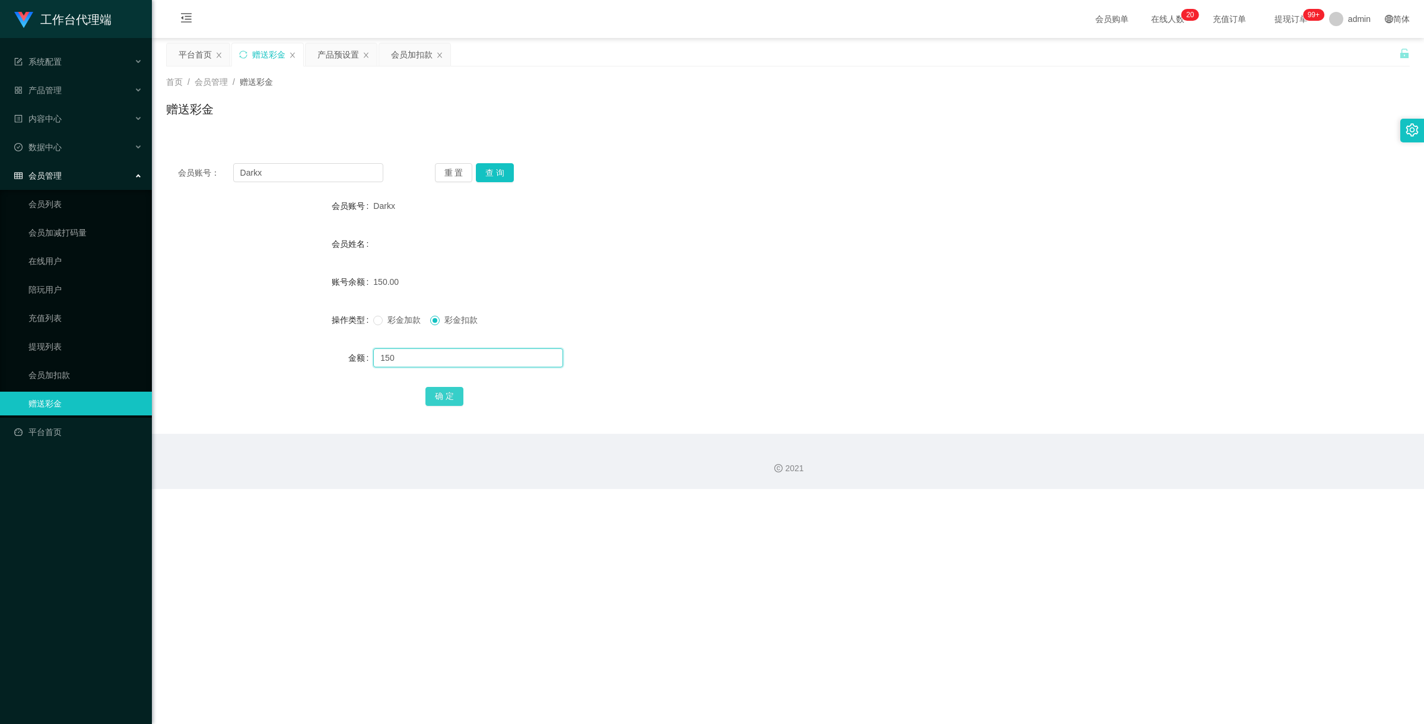
type input "150"
drag, startPoint x: 454, startPoint y: 393, endPoint x: 475, endPoint y: 381, distance: 24.7
click at [454, 393] on button "确 定" at bounding box center [444, 396] width 38 height 19
drag, startPoint x: 234, startPoint y: 164, endPoint x: 212, endPoint y: 159, distance: 23.0
click at [218, 160] on div "会员账号： Darkx 重 置 查 询 会员账号 Darkx 会员姓名 账号余额 0.00 操作类型 彩金加款 彩金扣款 金额 确 定" at bounding box center [788, 292] width 1244 height 282
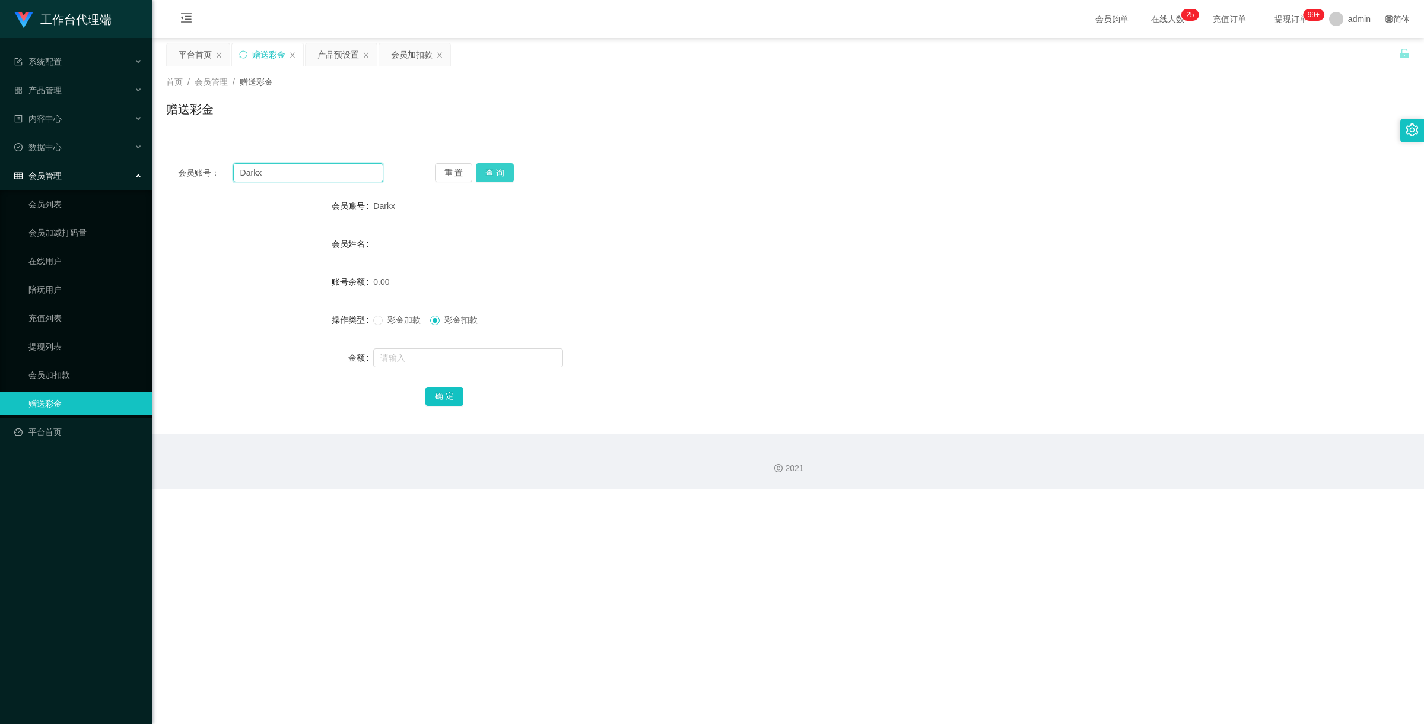
paste input "81619638"
type input "81619638"
click at [490, 171] on button "查 询" at bounding box center [495, 172] width 38 height 19
click at [469, 353] on input "text" at bounding box center [468, 357] width 190 height 19
type input "50"
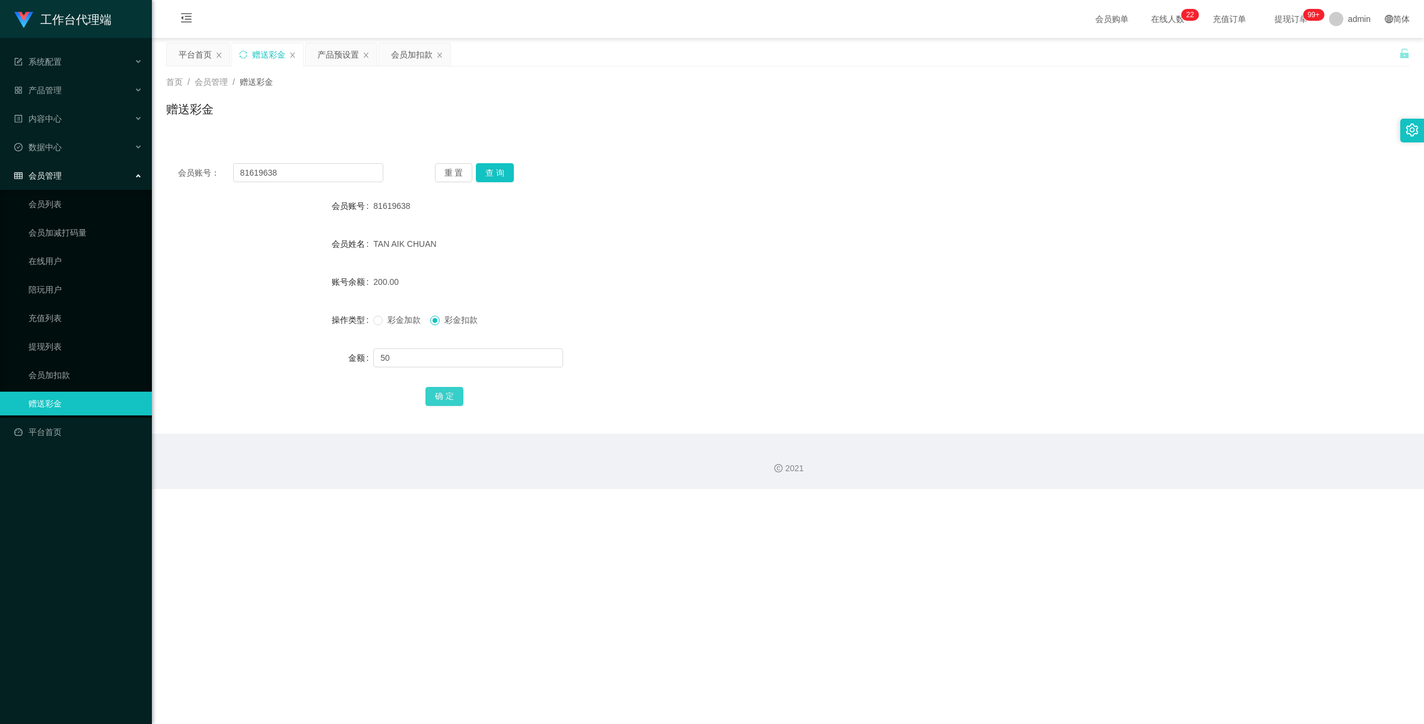
click at [455, 395] on button "确 定" at bounding box center [444, 396] width 38 height 19
drag, startPoint x: 283, startPoint y: 171, endPoint x: 59, endPoint y: 114, distance: 230.8
click at [109, 126] on section "工作台代理端 系统配置 产品管理 产品列表 产品预设置 开奖记录 注单管理 即时注单 内容中心 数据中心 会员管理 会员列表 会员加减打码量 在线用户 陪玩用…" at bounding box center [712, 244] width 1424 height 489
paste input "8567439"
type input "88567439"
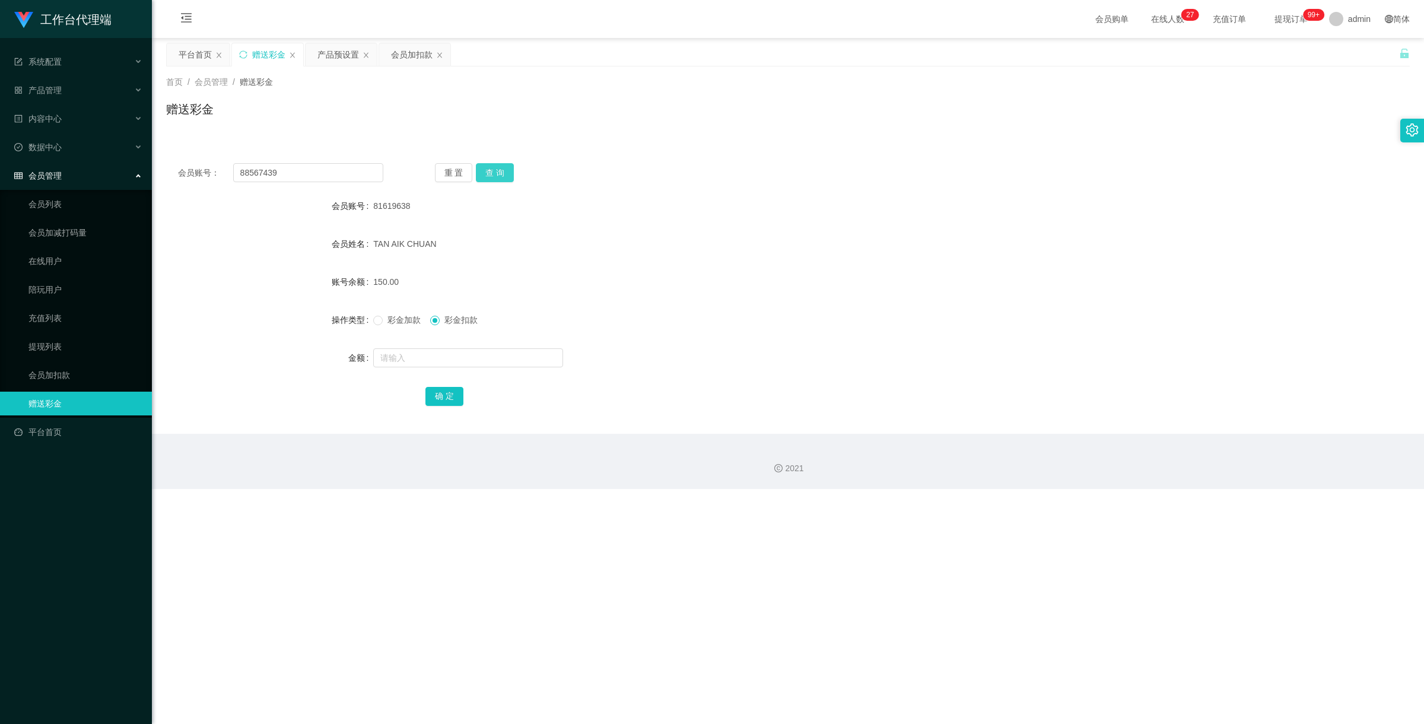
click at [499, 175] on button "查 询" at bounding box center [495, 172] width 38 height 19
click at [84, 339] on link "提现列表" at bounding box center [85, 347] width 114 height 24
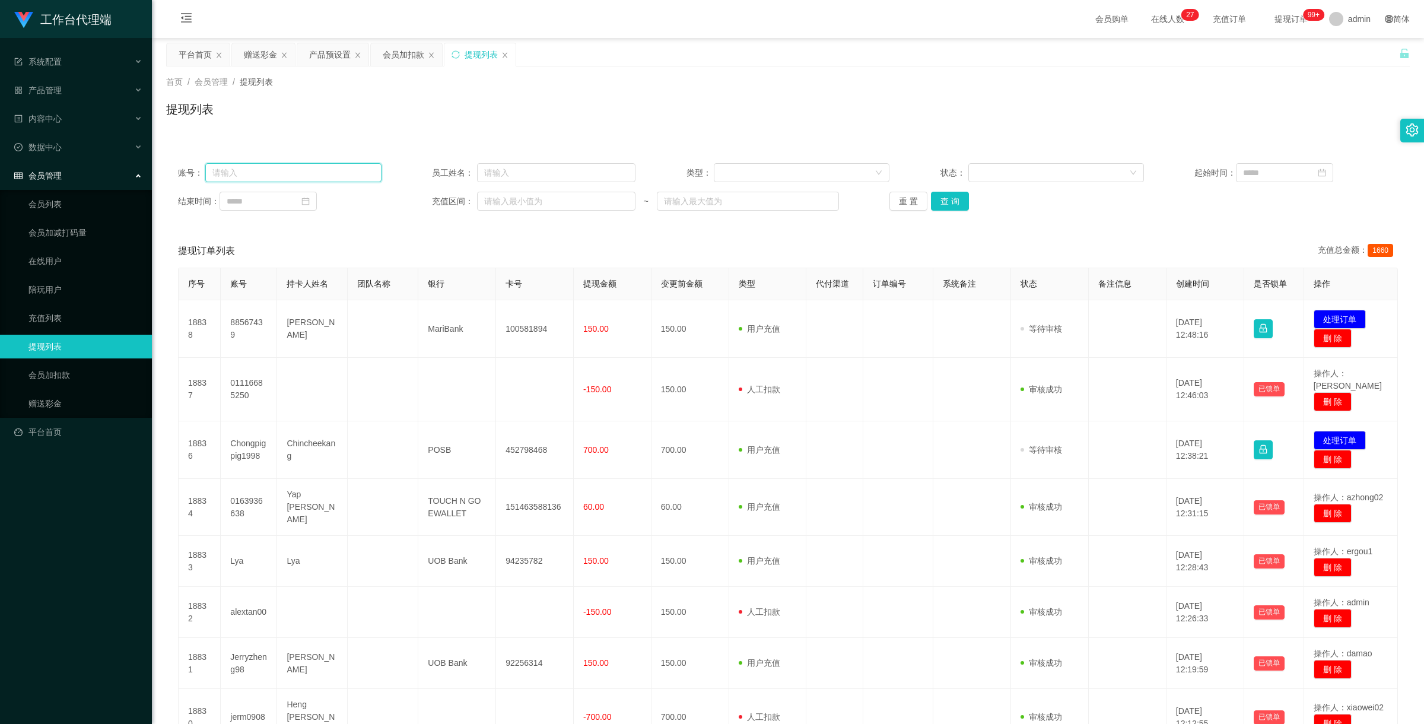
click at [279, 175] on input "text" at bounding box center [293, 172] width 176 height 19
paste input "88567439"
click at [953, 202] on button "查 询" at bounding box center [950, 201] width 38 height 19
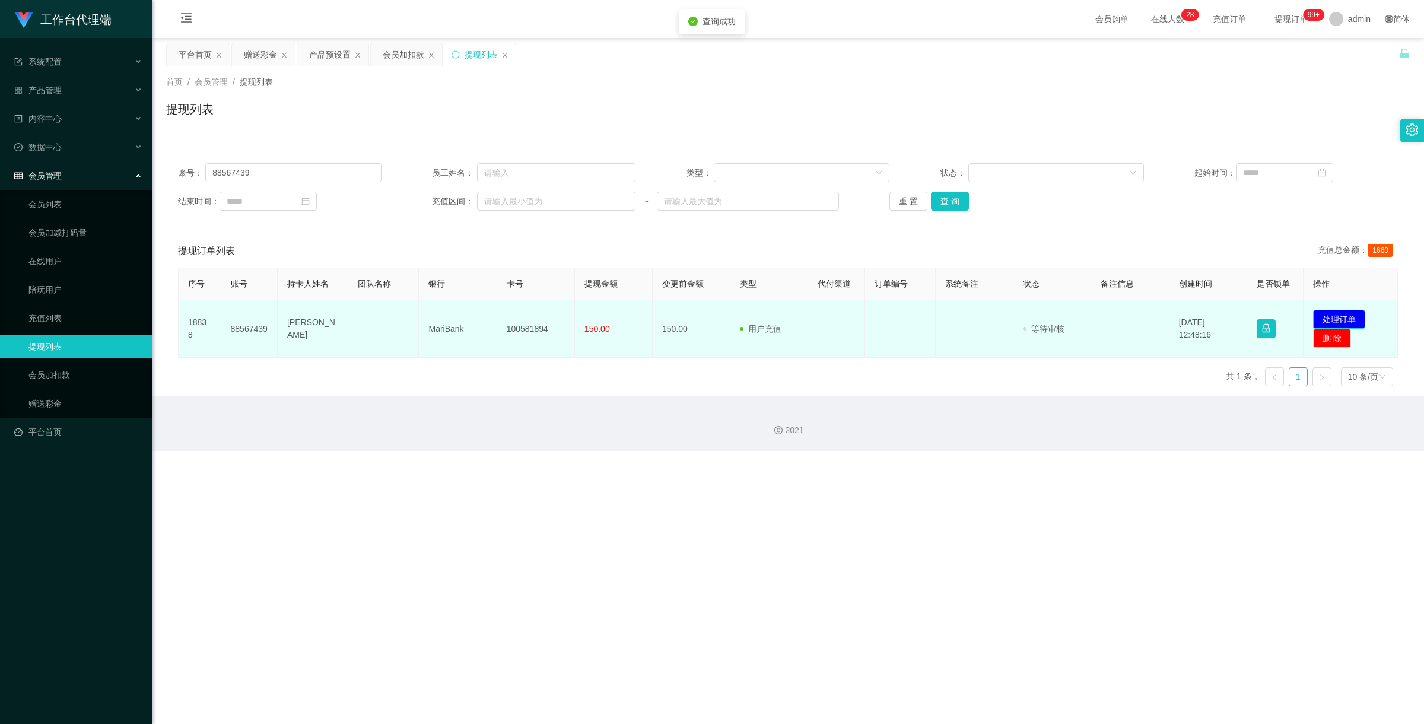
click at [1321, 315] on button "处理订单" at bounding box center [1339, 319] width 52 height 19
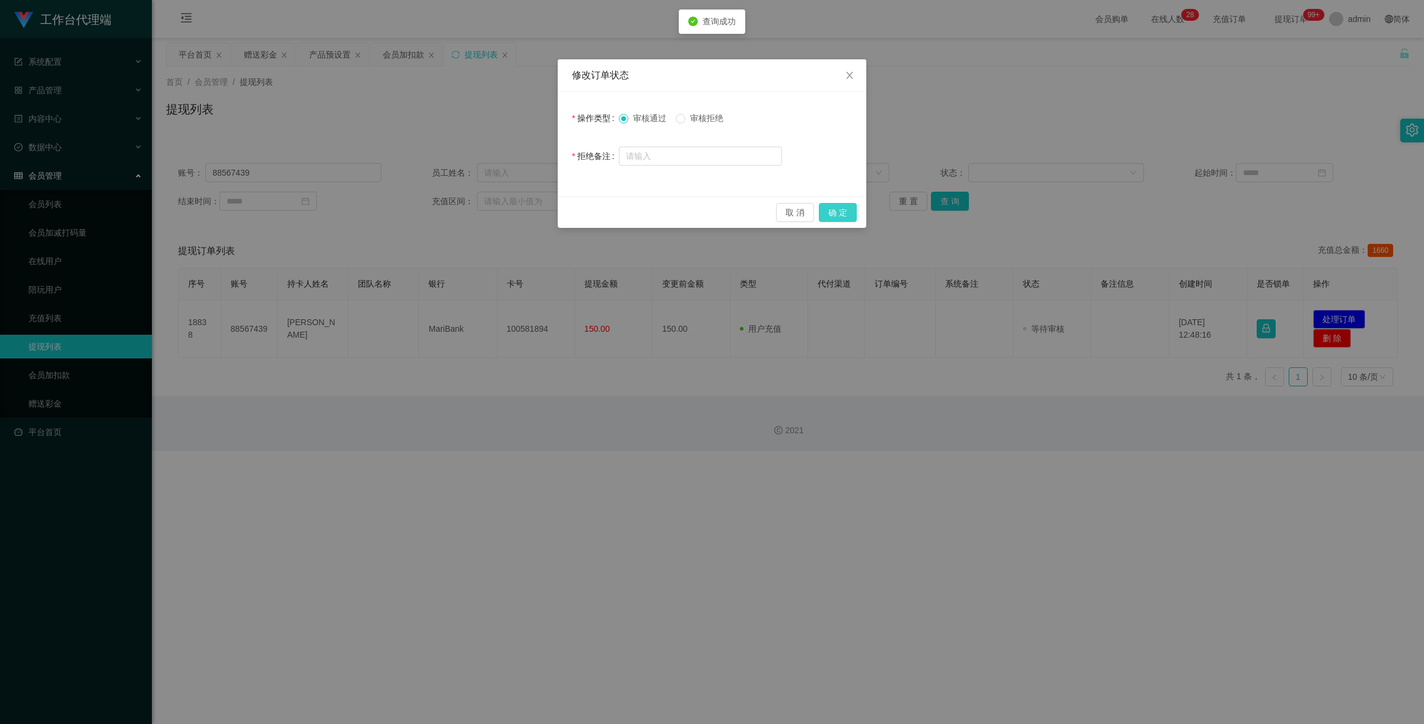
click at [842, 217] on button "确 定" at bounding box center [838, 212] width 38 height 19
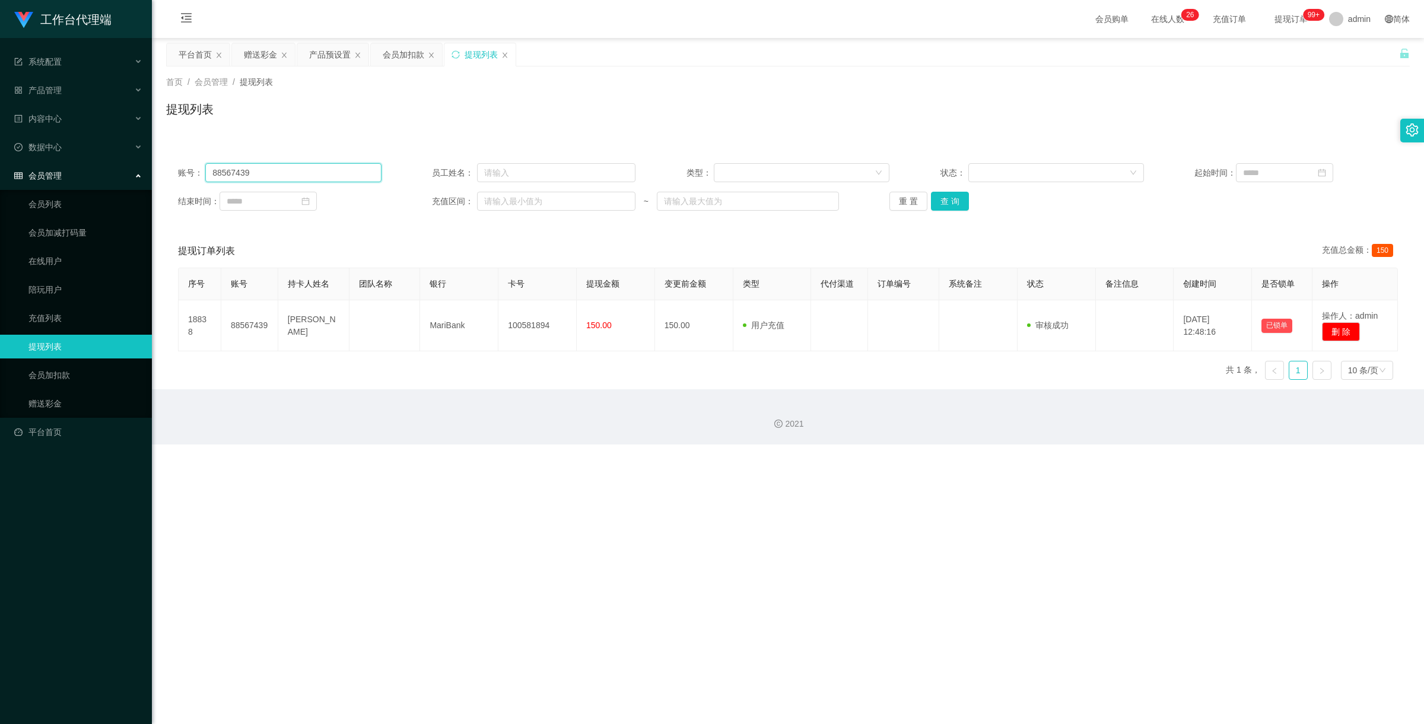
click at [161, 164] on main "关闭左侧 关闭右侧 关闭其它 刷新页面 平台首页 赠送彩金 产品预设置 会员加扣款 提现列表 首页 / 会员管理 / 提现列表 / 提现列表 账号： 8856…" at bounding box center [788, 213] width 1272 height 351
paste input "1619638"
type input "81619638"
click at [947, 202] on button "查 询" at bounding box center [950, 201] width 38 height 19
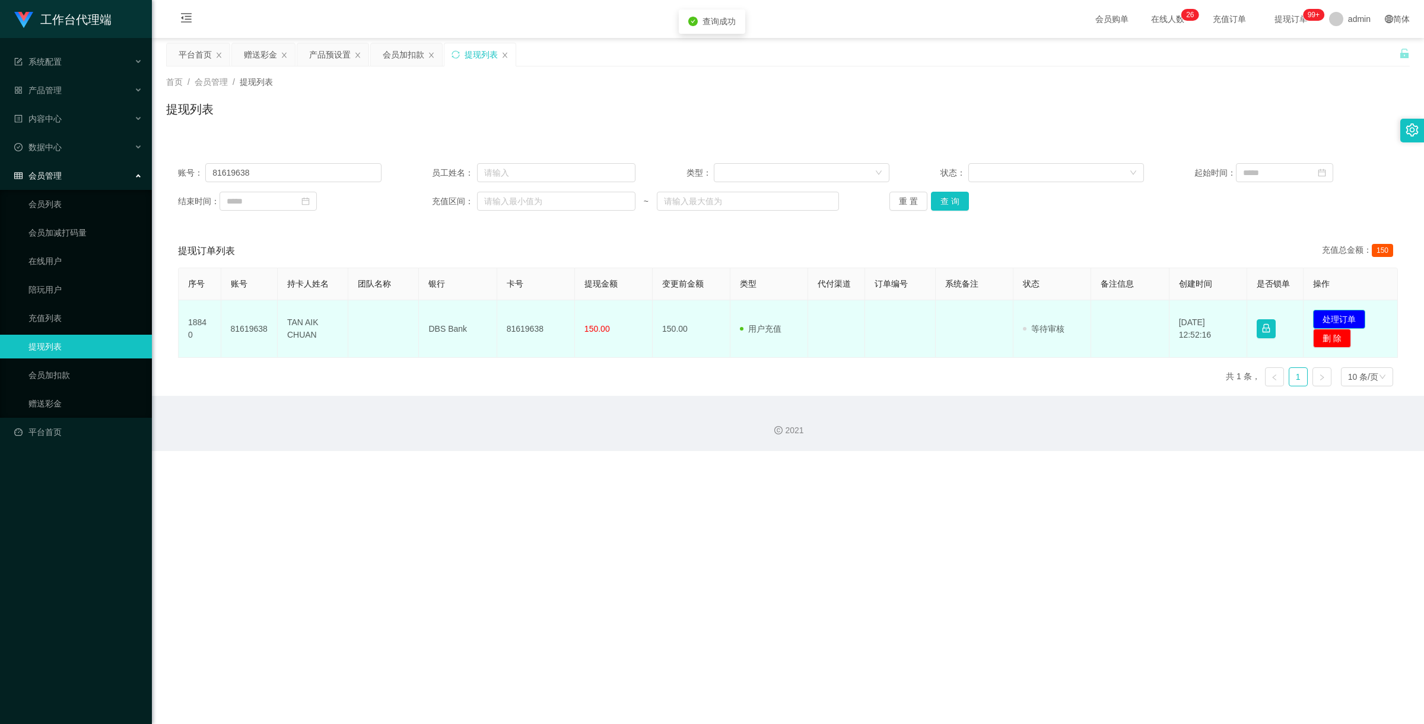
click at [1338, 313] on button "处理订单" at bounding box center [1339, 319] width 52 height 19
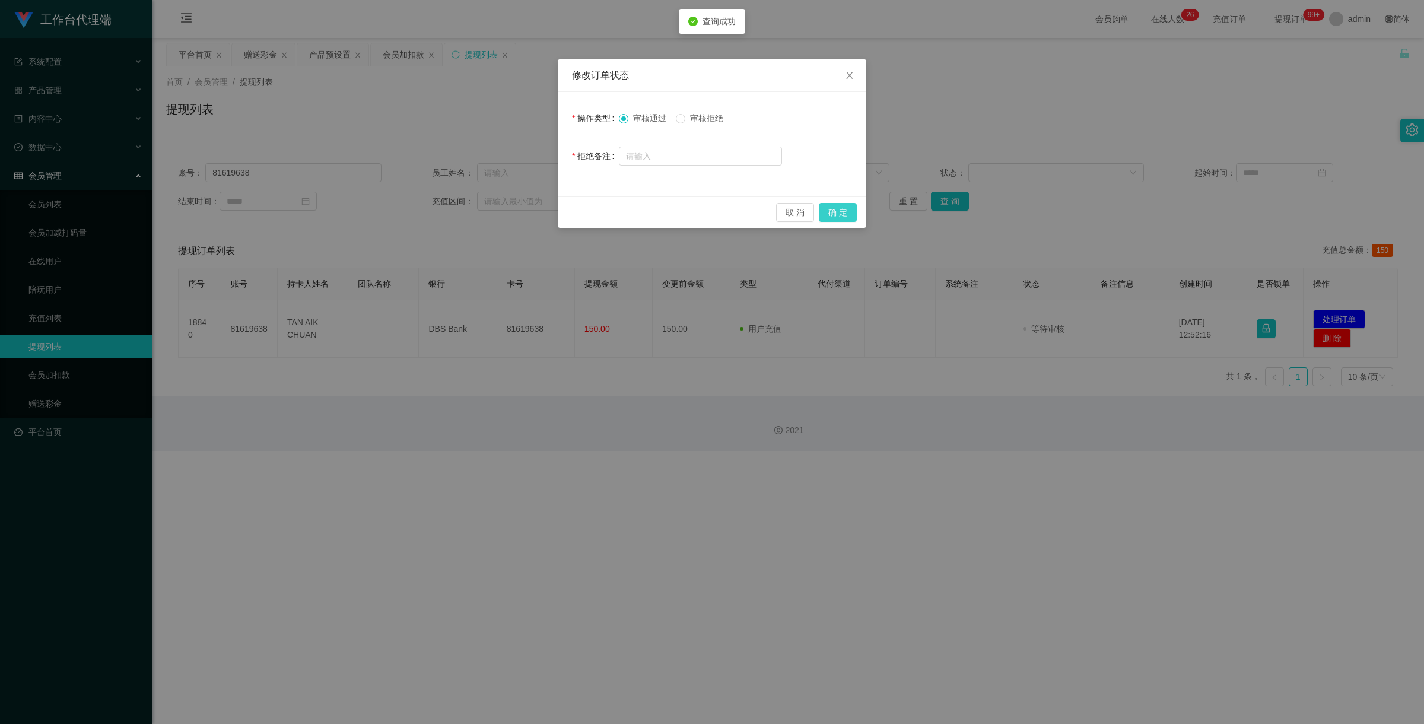
click at [837, 212] on button "确 定" at bounding box center [838, 212] width 38 height 19
